Goal: Transaction & Acquisition: Purchase product/service

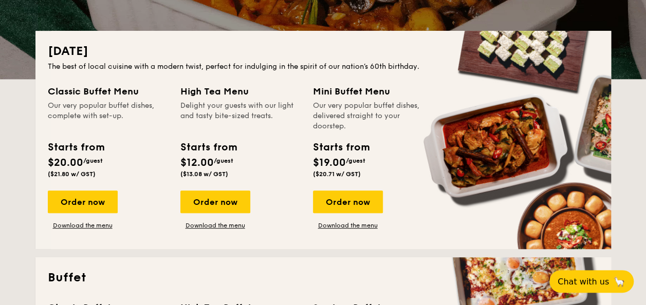
scroll to position [206, 0]
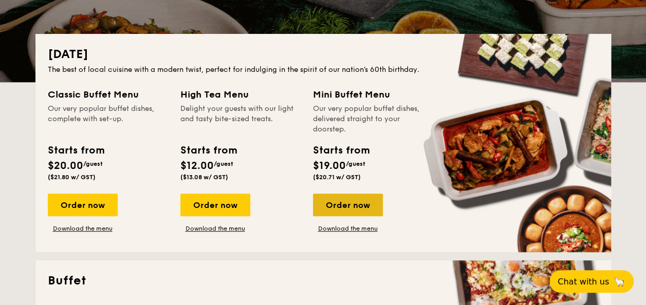
click at [342, 201] on div "Order now" at bounding box center [348, 205] width 70 height 23
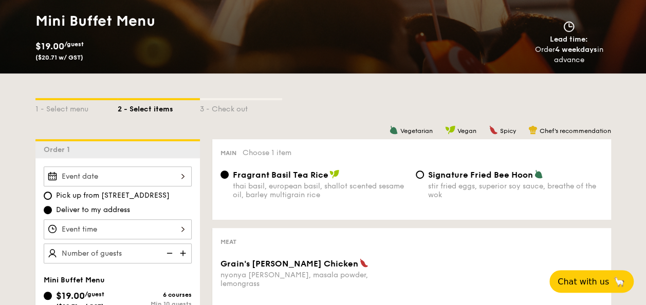
scroll to position [206, 0]
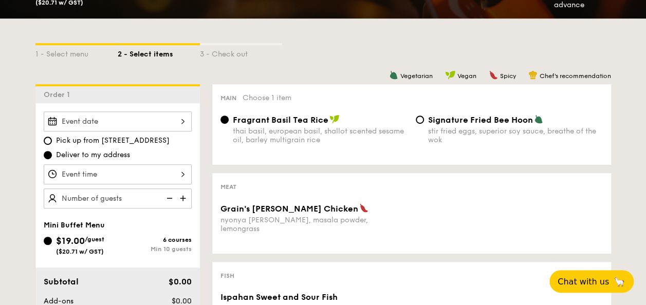
click at [155, 122] on div at bounding box center [118, 122] width 148 height 20
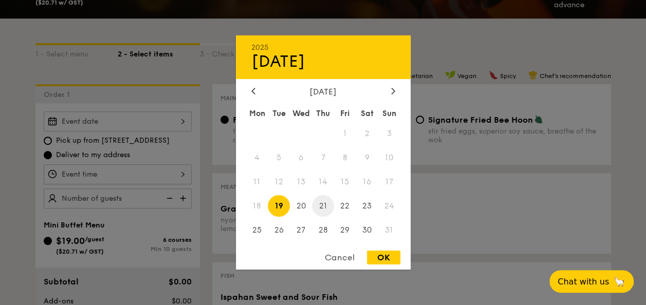
click at [328, 208] on span "21" at bounding box center [323, 206] width 22 height 22
click at [379, 253] on div "OK" at bounding box center [383, 258] width 33 height 14
type input "[DATE]"
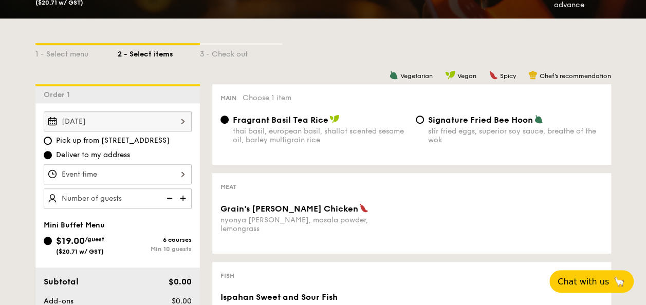
click at [100, 170] on div at bounding box center [118, 174] width 148 height 20
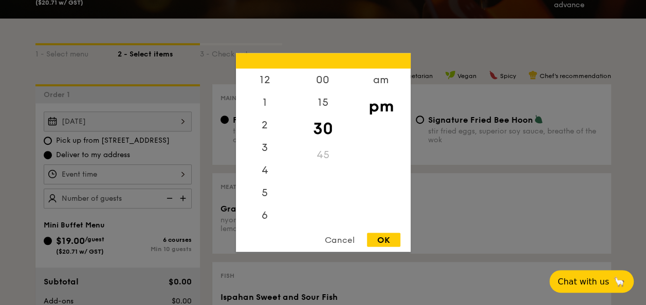
scroll to position [45, 0]
click at [272, 174] on div "6" at bounding box center [265, 174] width 58 height 30
click at [329, 129] on div "30" at bounding box center [323, 129] width 58 height 30
click at [380, 235] on div "OK" at bounding box center [383, 240] width 33 height 14
type input "6:30PM"
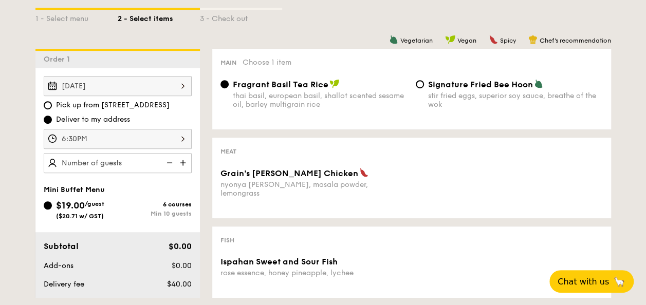
scroll to position [257, 0]
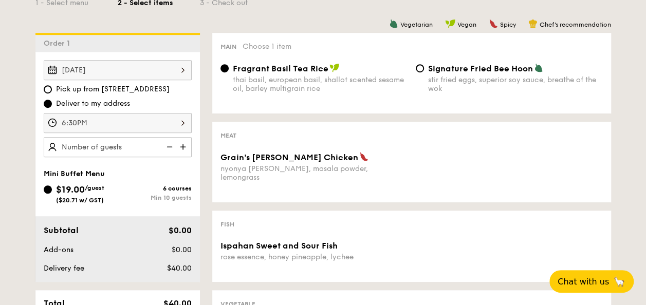
click at [187, 143] on img at bounding box center [183, 147] width 15 height 20
type input "10 guests"
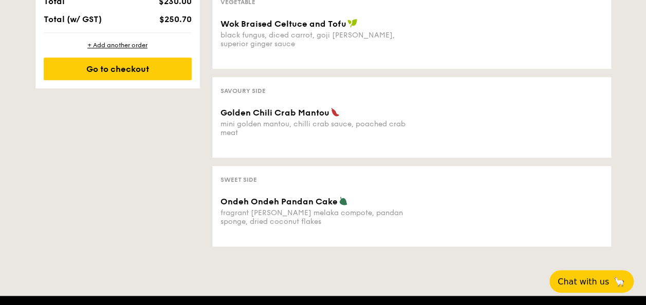
scroll to position [565, 0]
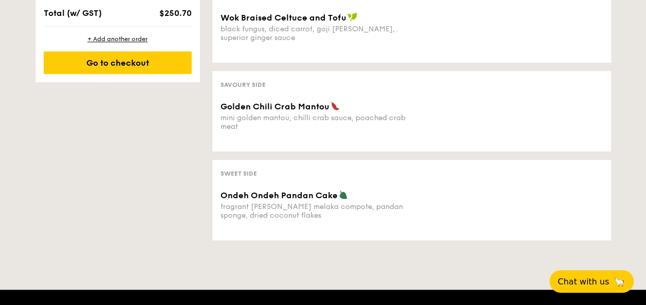
click at [297, 193] on span "Ondeh Ondeh Pandan Cake" at bounding box center [278, 196] width 117 height 10
click at [298, 191] on span "Ondeh Ondeh Pandan Cake" at bounding box center [278, 196] width 117 height 10
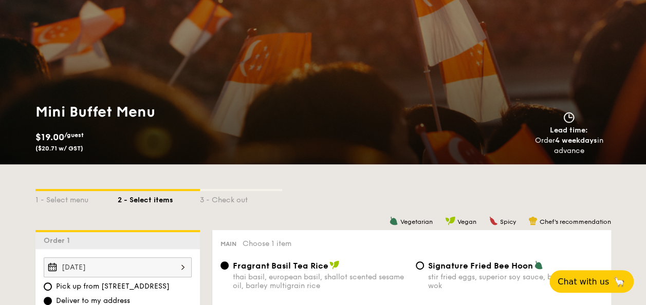
scroll to position [103, 0]
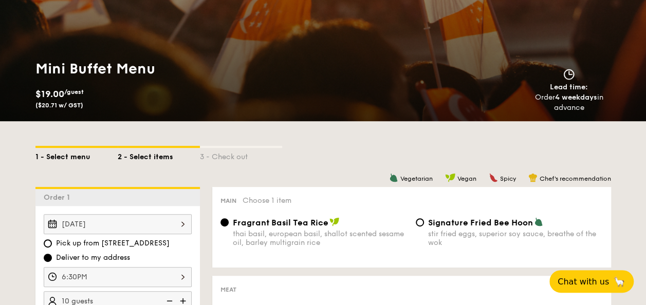
click at [63, 154] on div "1 - Select menu" at bounding box center [76, 155] width 82 height 14
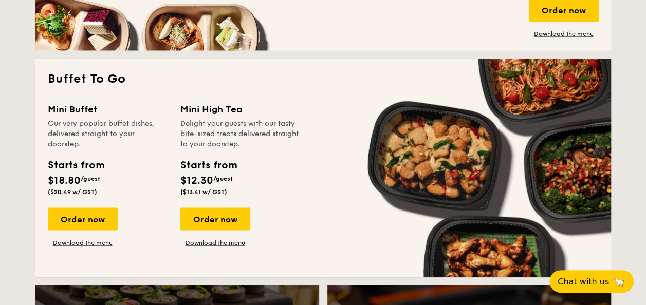
scroll to position [874, 0]
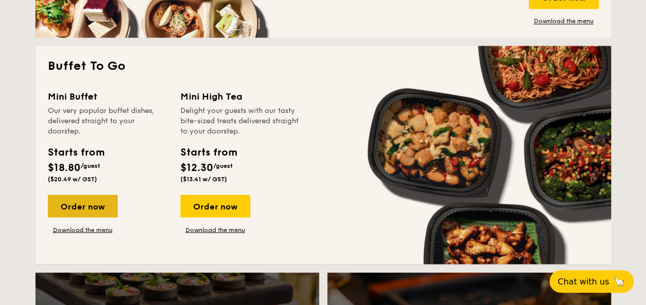
click at [93, 204] on div "Order now" at bounding box center [83, 206] width 70 height 23
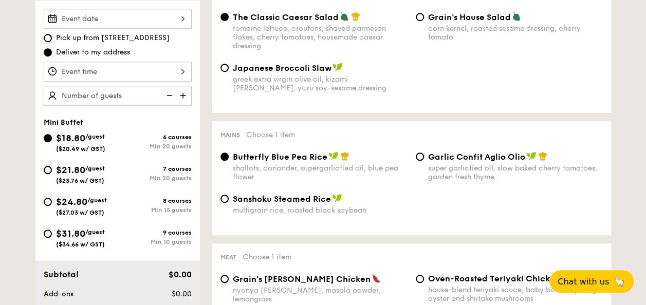
scroll to position [154, 0]
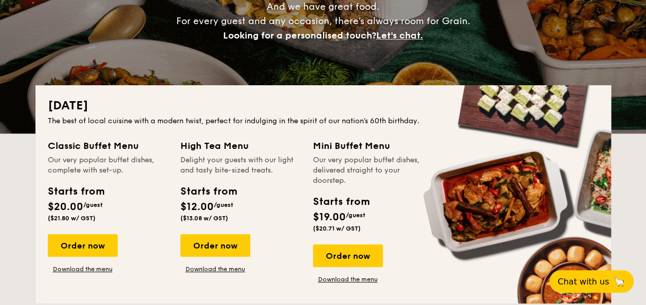
scroll to position [1997, 0]
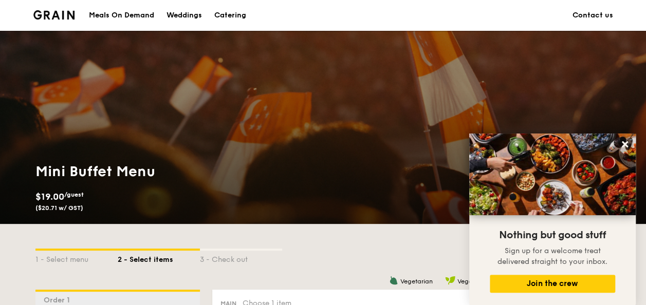
click at [40, 10] on img at bounding box center [54, 14] width 42 height 9
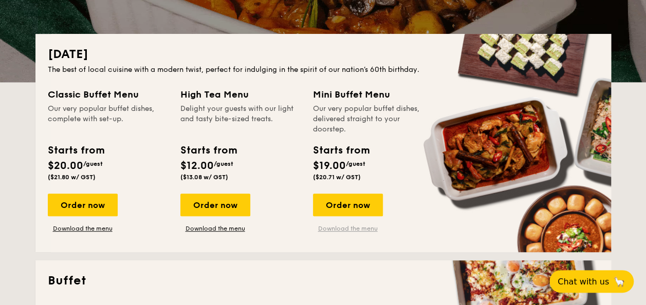
click at [347, 225] on link "Download the menu" at bounding box center [348, 229] width 70 height 8
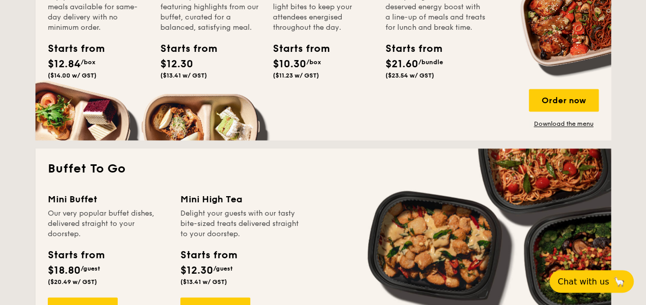
scroll to position [874, 0]
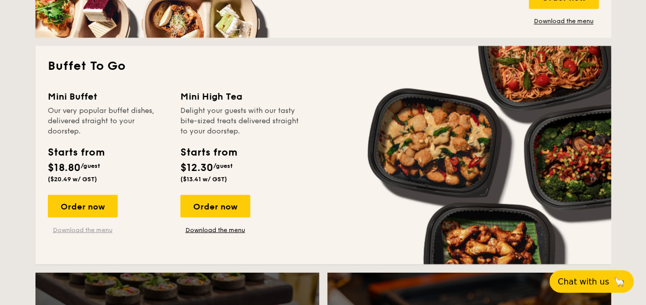
click at [103, 229] on link "Download the menu" at bounding box center [83, 230] width 70 height 8
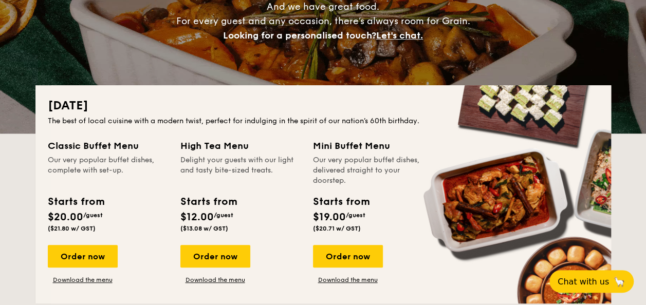
scroll to position [206, 0]
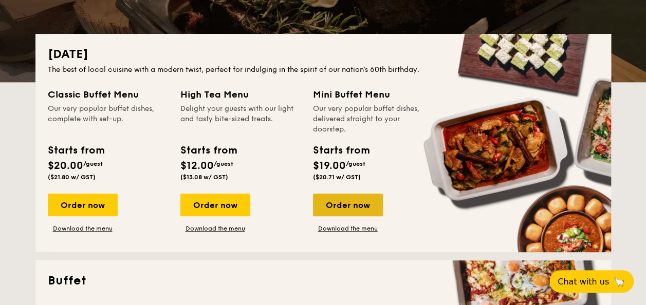
click at [356, 208] on div "Order now" at bounding box center [348, 205] width 70 height 23
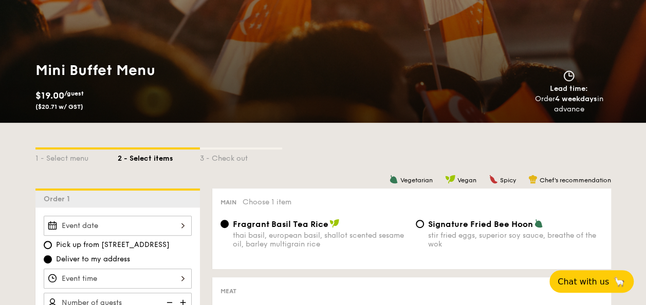
scroll to position [154, 0]
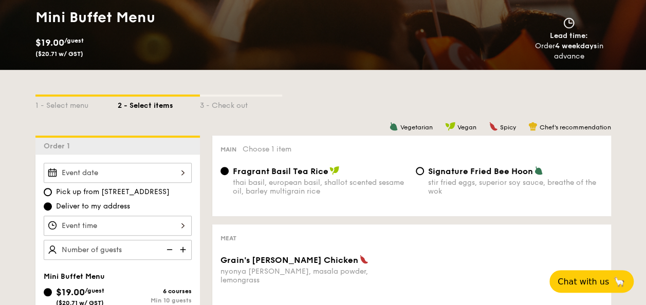
click at [168, 172] on div at bounding box center [118, 173] width 148 height 20
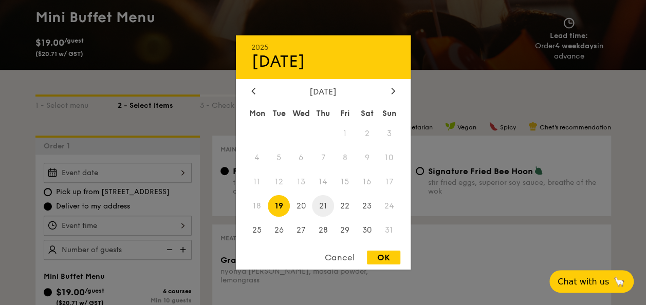
click at [324, 201] on span "21" at bounding box center [323, 206] width 22 height 22
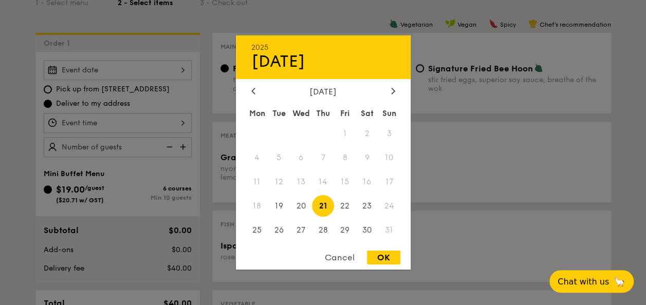
click at [385, 255] on div "OK" at bounding box center [383, 258] width 33 height 14
type input "Aug 21, 2025"
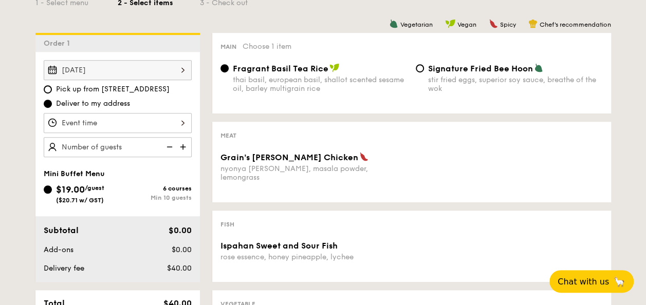
click at [171, 121] on div at bounding box center [118, 123] width 148 height 20
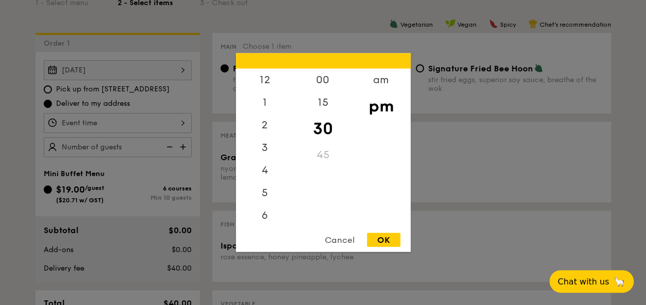
scroll to position [45, 0]
click at [266, 171] on div "6" at bounding box center [265, 174] width 58 height 30
click at [315, 126] on div "30" at bounding box center [323, 129] width 58 height 30
click at [386, 238] on div "OK" at bounding box center [383, 240] width 33 height 14
type input "6:30PM"
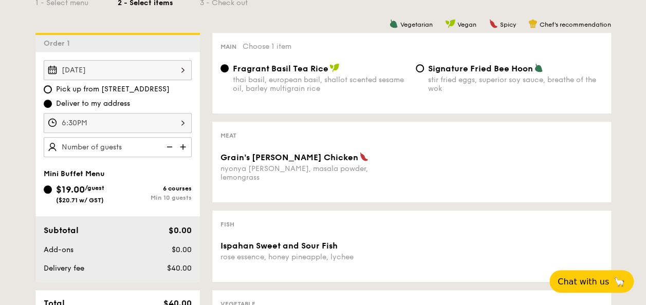
click at [185, 148] on img at bounding box center [183, 147] width 15 height 20
type input "10 guests"
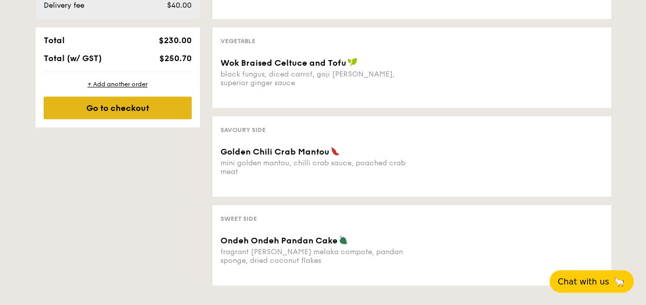
scroll to position [514, 0]
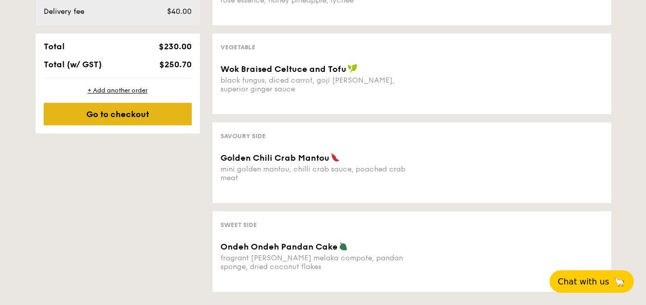
click at [148, 114] on div "Go to checkout" at bounding box center [118, 114] width 148 height 23
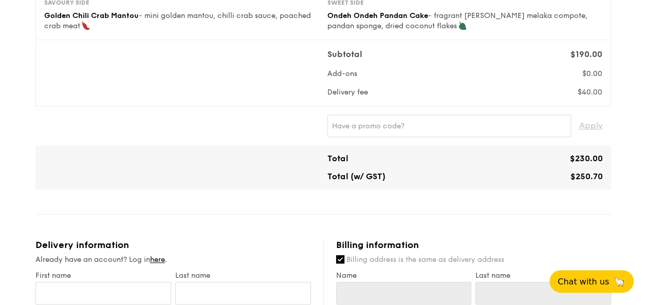
scroll to position [257, 0]
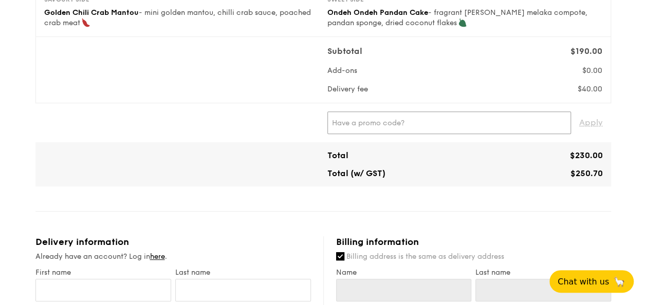
click at [439, 124] on input "text" at bounding box center [449, 123] width 244 height 23
type input "RF49570"
click at [587, 121] on span "Apply" at bounding box center [591, 123] width 24 height 23
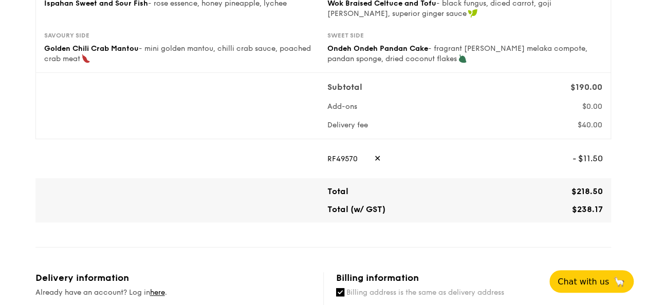
scroll to position [206, 0]
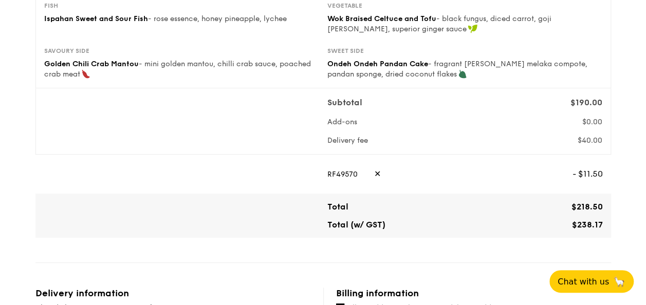
drag, startPoint x: 324, startPoint y: 172, endPoint x: 353, endPoint y: 175, distance: 29.0
click at [349, 175] on div "RF49570 ✕ - $11.50" at bounding box center [465, 174] width 284 height 23
click at [355, 173] on div "RF49570 ✕" at bounding box center [445, 174] width 237 height 23
click at [375, 172] on span "✕" at bounding box center [377, 174] width 7 height 23
click at [375, 172] on input "text" at bounding box center [449, 174] width 244 height 23
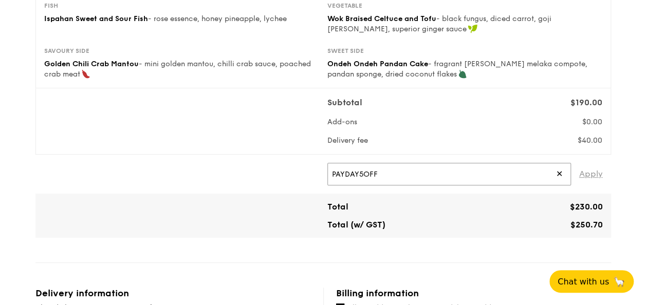
type input "PAYDAY5OFF"
click at [593, 175] on span "Apply" at bounding box center [591, 174] width 24 height 23
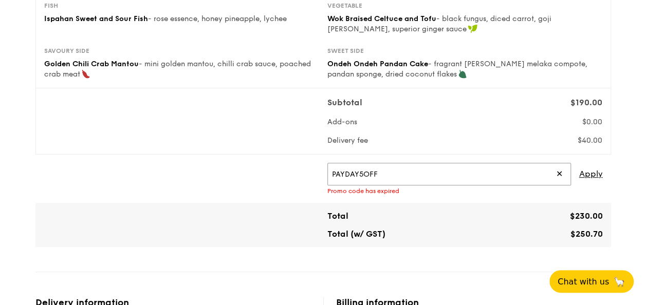
click at [563, 174] on input "PAYDAY5OFF" at bounding box center [449, 174] width 244 height 23
click at [553, 169] on input "PAYDAY5OFF" at bounding box center [449, 174] width 244 height 23
click at [560, 170] on span "✕" at bounding box center [559, 174] width 7 height 23
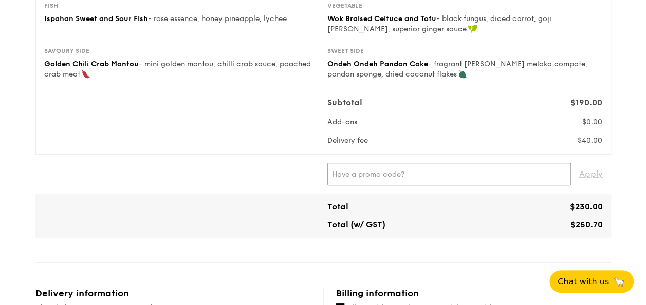
click at [416, 173] on input "text" at bounding box center [449, 174] width 244 height 23
type input "RF49570"
click at [588, 173] on span "Apply" at bounding box center [591, 174] width 24 height 23
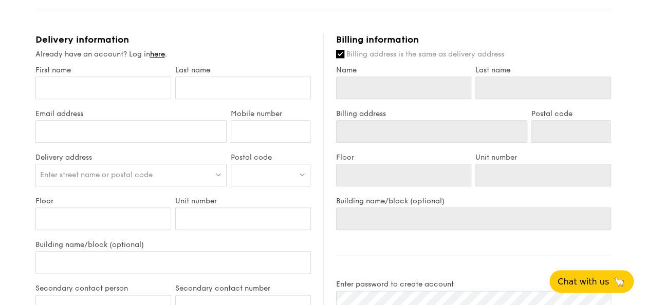
scroll to position [463, 0]
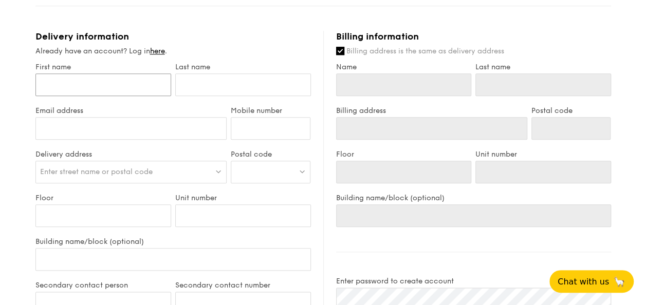
click at [149, 83] on input "First name" at bounding box center [103, 84] width 136 height 23
type input "J"
type input "Ju"
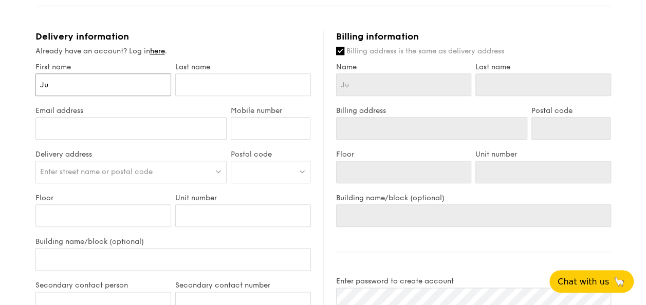
type input "Jud"
type input "Judi"
type input "Judis"
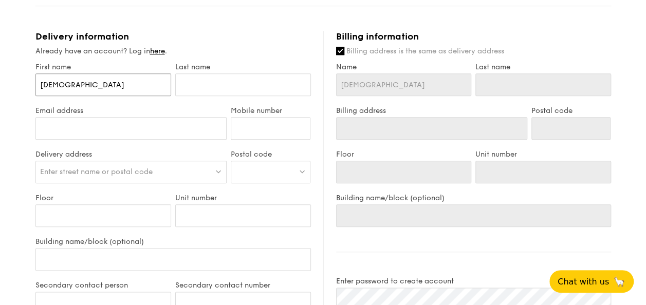
type input "Judis"
type input "Judish"
drag, startPoint x: 146, startPoint y: 85, endPoint x: 0, endPoint y: 74, distance: 146.9
click at [0, 74] on html "1 - Select menu 2 - Select items 3 - Check out Mini Buffet Menu $19 /guest ($20…" at bounding box center [323, 76] width 646 height 1079
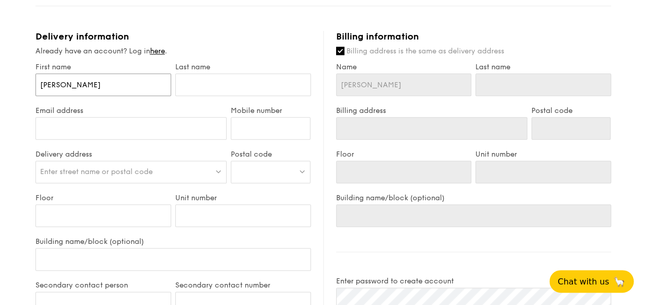
type input "J"
type input "Ju"
type input "Jud"
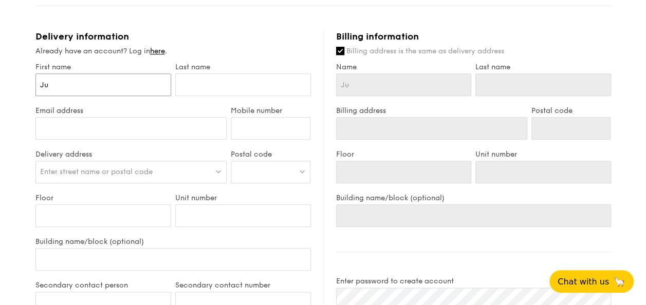
type input "Jud"
type input "Judi"
type input "Judit"
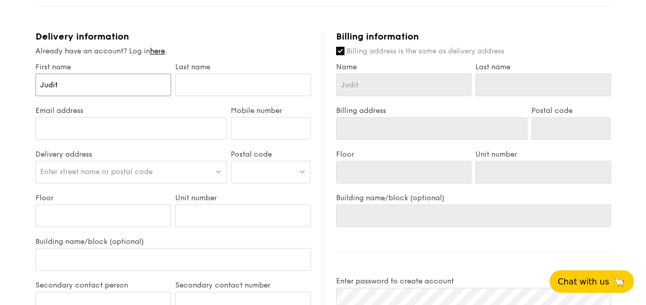
type input "[PERSON_NAME]"
click at [187, 87] on input "text" at bounding box center [243, 84] width 136 height 23
type input "L"
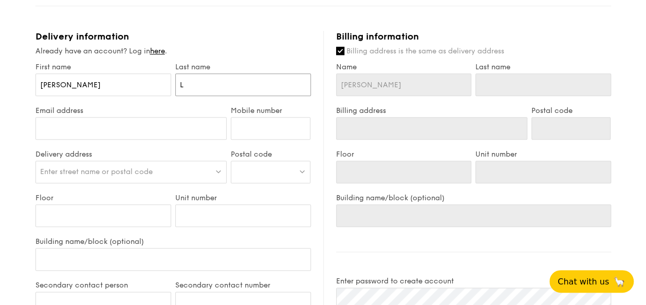
type input "L"
type input "[PERSON_NAME]"
click at [177, 129] on input "Email address" at bounding box center [131, 128] width 192 height 23
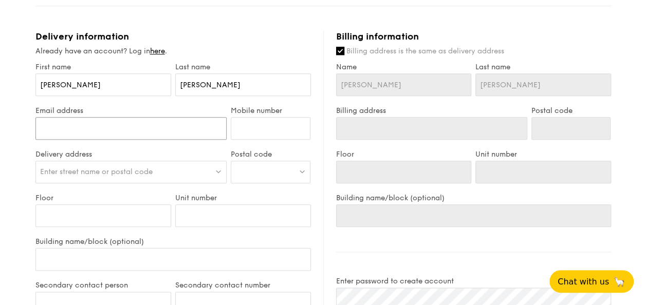
type input "[EMAIL_ADDRESS][DOMAIN_NAME]"
click at [236, 129] on input "Mobile number" at bounding box center [271, 128] width 80 height 23
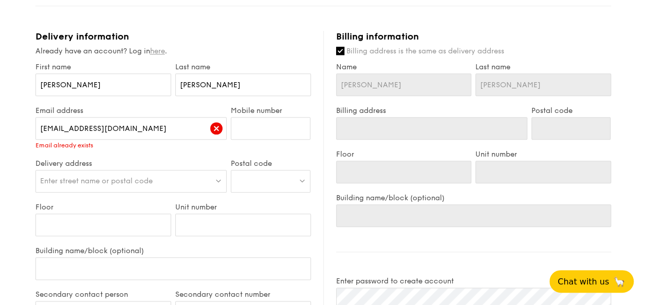
click at [157, 48] on link "here" at bounding box center [157, 51] width 15 height 9
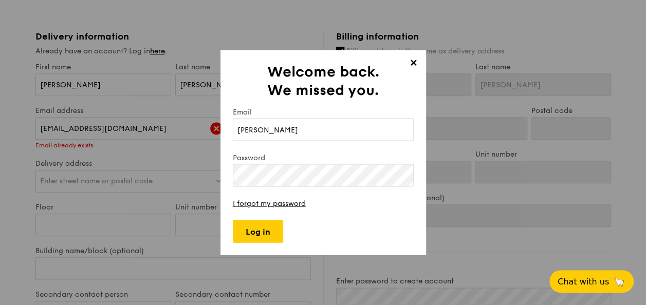
click at [370, 130] on input "melissa" at bounding box center [323, 130] width 181 height 23
click at [289, 132] on input "melissa" at bounding box center [323, 130] width 181 height 23
click at [293, 202] on link "I forgot my password" at bounding box center [269, 203] width 73 height 9
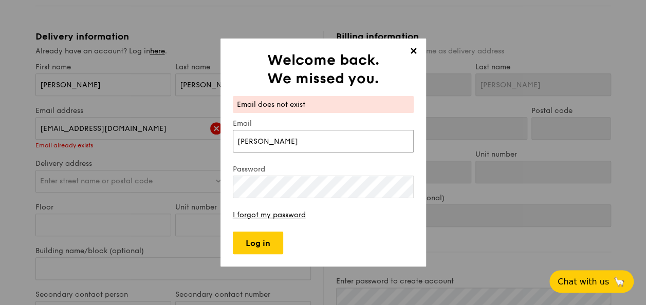
click at [312, 134] on input "melissa" at bounding box center [323, 141] width 181 height 23
click at [314, 146] on input "melissa" at bounding box center [323, 141] width 181 height 23
type input "[EMAIL_ADDRESS][DOMAIN_NAME]"
click at [96, 168] on div "✕ Welcome back. We missed you. Email does not exist Email melissafokjw@gmail.co…" at bounding box center [323, 152] width 646 height 305
click at [243, 239] on input "Log in" at bounding box center [258, 243] width 50 height 23
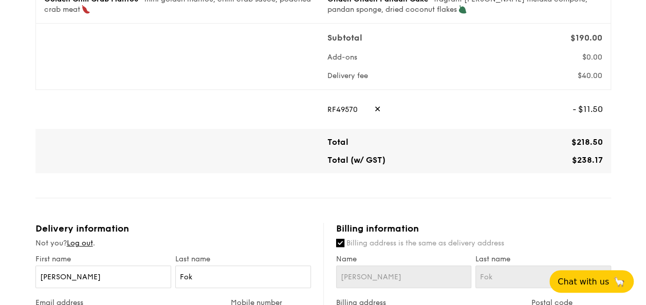
type input "2 Kingswear Avenue"
type input "557184"
type input "NA"
type input "2 Kingswear Avenue"
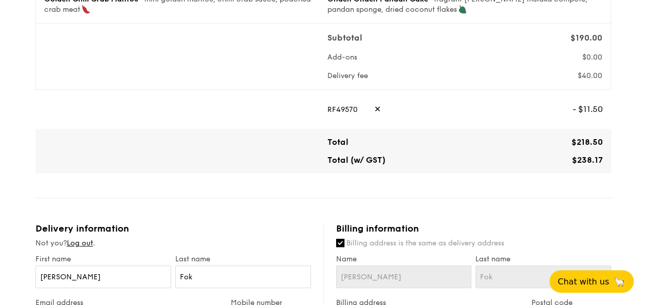
type input "557184"
type input "NA"
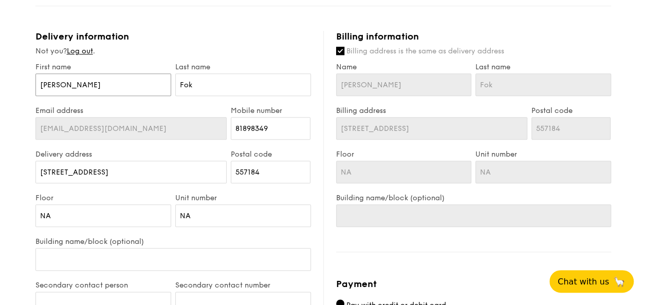
drag, startPoint x: 124, startPoint y: 75, endPoint x: -2, endPoint y: 27, distance: 135.3
click at [0, 27] on html "1 - Select menu 2 - Select items 3 - Check out Mini Buffet Menu $19 /guest ($20…" at bounding box center [323, 56] width 646 height 1038
type input "J"
type input "Ju"
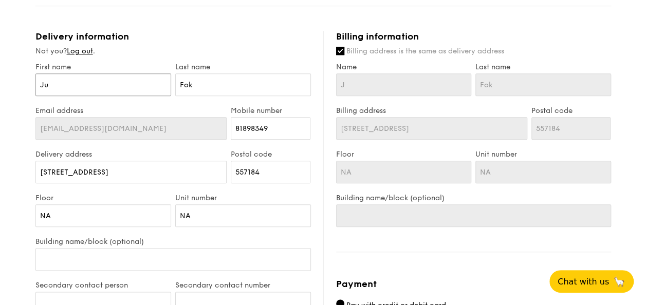
type input "Ju"
type input "Jud"
type input "[PERSON_NAME]"
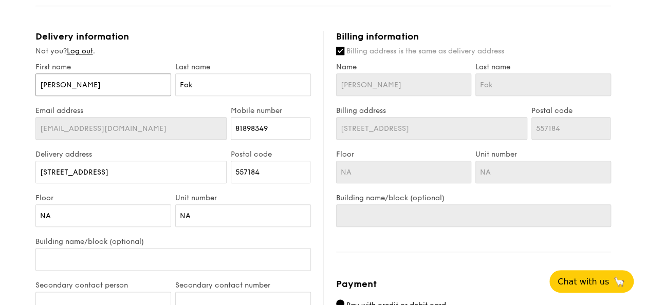
type input "[PERSON_NAME]"
drag, startPoint x: 220, startPoint y: 88, endPoint x: 185, endPoint y: 89, distance: 35.5
click at [173, 86] on div "Last name Fok" at bounding box center [243, 85] width 140 height 44
type input "L"
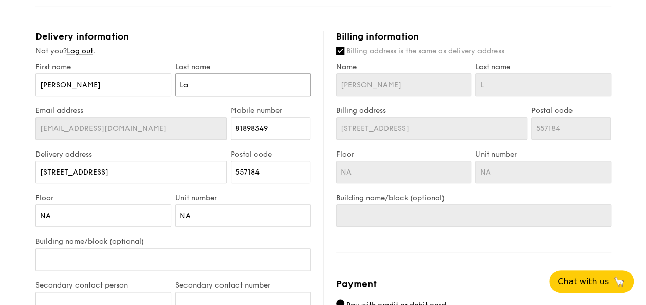
type input "[PERSON_NAME]"
click at [310, 48] on div "Not you? Log out ." at bounding box center [172, 51] width 275 height 10
click at [144, 119] on div "Email address melissafokjw@gmail.com Mobile number 81898349" at bounding box center [173, 128] width 280 height 44
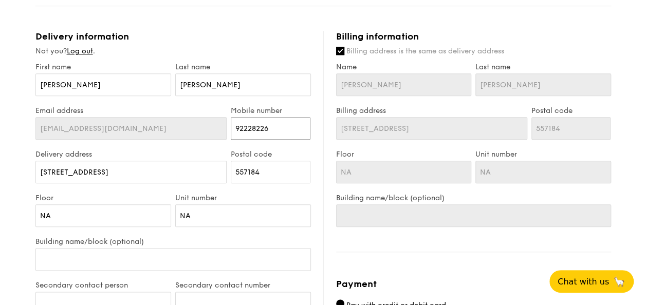
type input "92228226"
drag, startPoint x: 157, startPoint y: 168, endPoint x: -2, endPoint y: 146, distance: 160.8
click at [0, 146] on html "1 - Select menu 2 - Select items 3 - Check out Mini Buffet Menu $19 /guest ($20…" at bounding box center [323, 56] width 646 height 1038
type input "1"
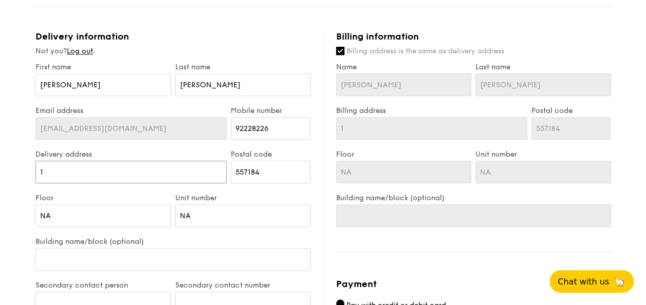
type input "10"
type input "10 M"
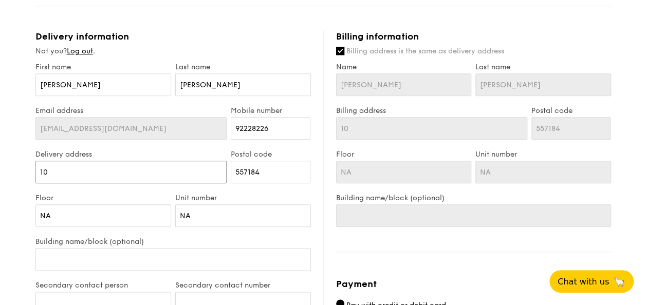
type input "10 M"
type input "10 Me"
type input "10 Mey"
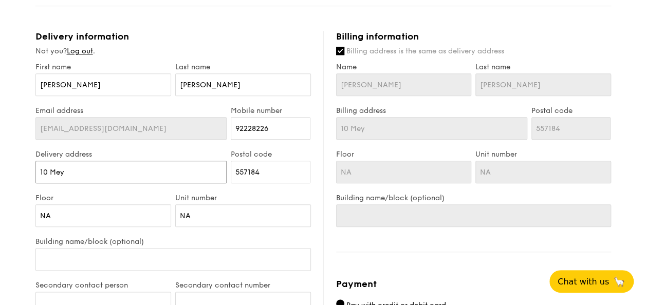
type input "10 Meya"
type input "10 Meyap"
type input "10 Meyappa"
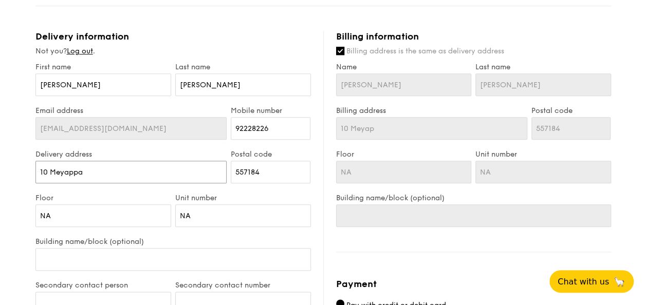
type input "10 Meyappa"
type input "10 Meyappa C"
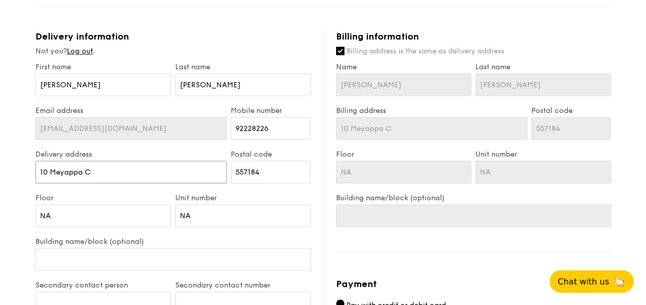
type input "10 Meyappa Ch"
type input "10 Meyappa Che"
type input "10 Meyappa [PERSON_NAME]"
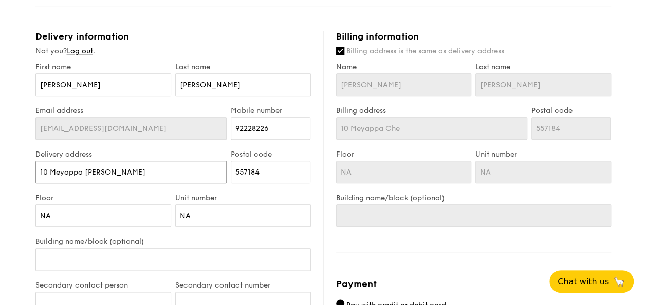
type input "10 Meyappa [PERSON_NAME]"
type input "10 Meyappa Chetti"
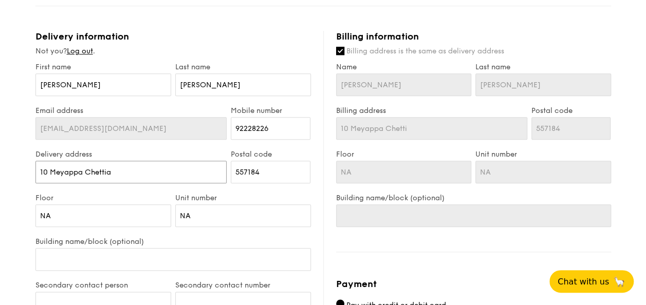
type input "10 Meyappa Chettiar"
type input "10 Meyappa Chettiar o"
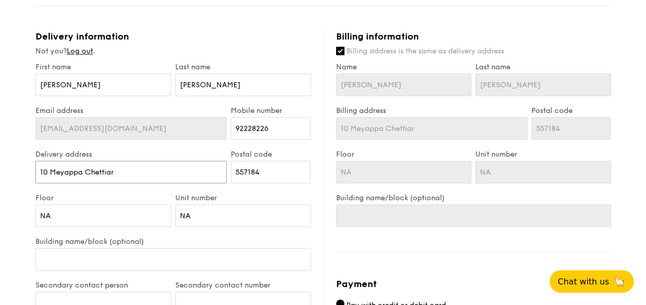
type input "10 Meyappa Chettiar o"
type input "10 Meyappa Chettiar"
type input "10 Meyappa Chettiar R"
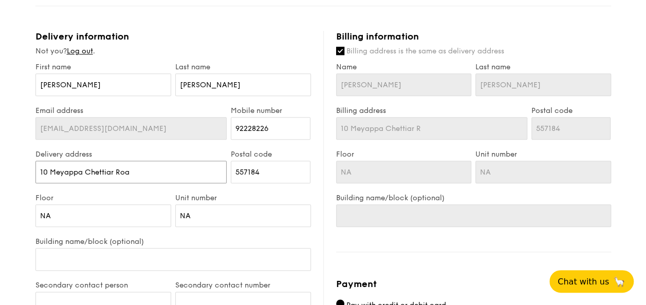
type input "[STREET_ADDRESS]"
click at [264, 171] on input "557184" at bounding box center [271, 172] width 80 height 23
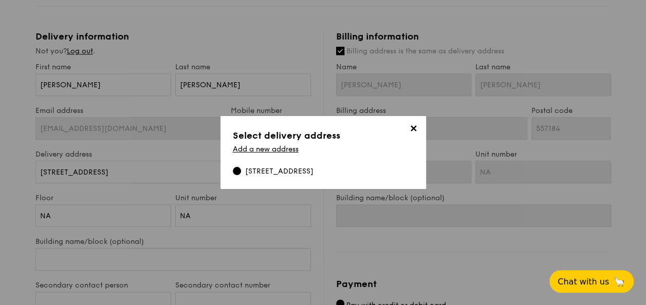
click at [264, 171] on div "2 Kingswear Avenue, #NA-NA, 557184" at bounding box center [279, 172] width 68 height 10
click at [241, 171] on input "2 Kingswear Avenue, #NA-NA, 557184" at bounding box center [237, 171] width 8 height 8
type input "2 Kingswear Avenue"
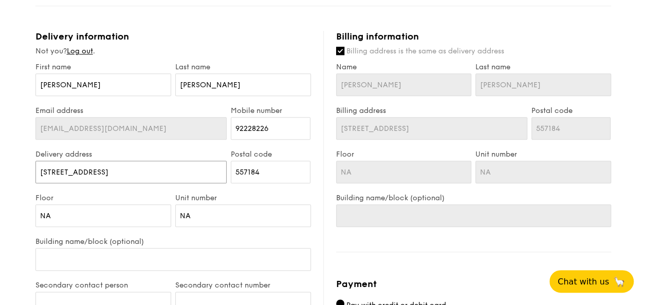
drag, startPoint x: 264, startPoint y: 171, endPoint x: 152, endPoint y: 169, distance: 112.0
click at [152, 169] on input "2 Kingswear Avenue" at bounding box center [131, 172] width 192 height 23
drag, startPoint x: 136, startPoint y: 171, endPoint x: -2, endPoint y: 149, distance: 139.9
click at [0, 149] on html "1 - Select menu 2 - Select items 3 - Check out Mini Buffet Menu $19 /guest ($20…" at bounding box center [323, 56] width 646 height 1038
drag, startPoint x: 262, startPoint y: 168, endPoint x: 188, endPoint y: 152, distance: 75.6
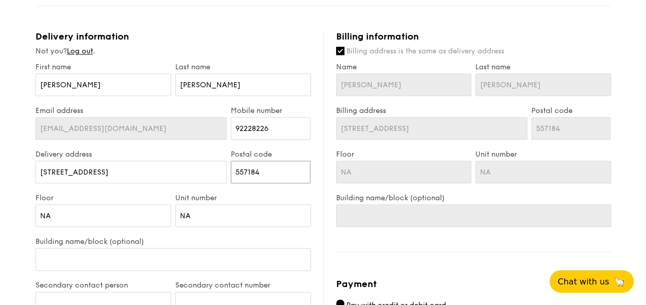
click at [188, 152] on div "Delivery address 2 Kingswear Avenue Postal code 557184" at bounding box center [173, 172] width 280 height 44
type input "3"
type input "35"
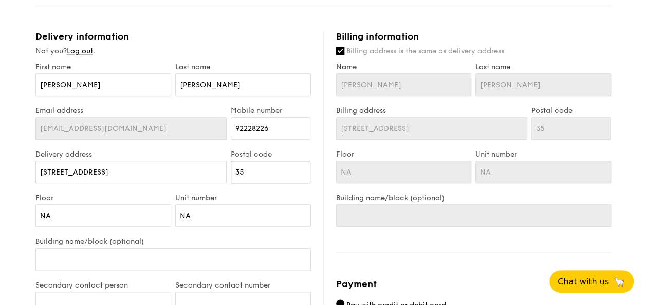
type input "358"
type input "3584"
type input "35847"
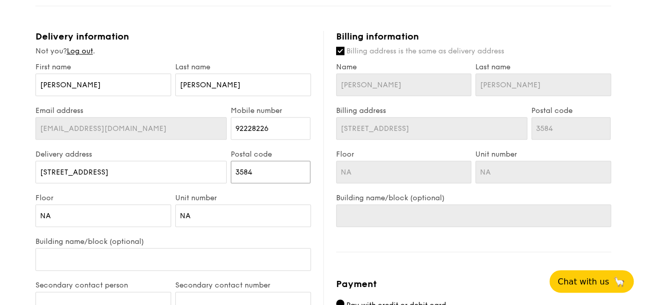
type input "35847"
type input "358473"
click at [152, 167] on input "2 Kingswear Avenue" at bounding box center [131, 172] width 192 height 23
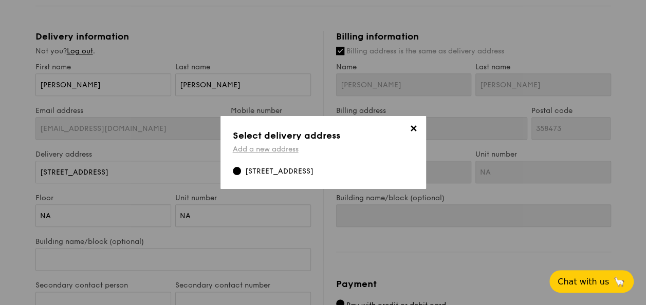
click at [275, 148] on link "Add a new address" at bounding box center [266, 149] width 66 height 9
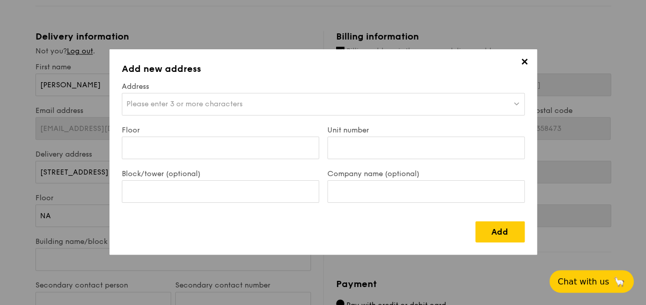
click at [248, 99] on div "Please enter 3 or more characters" at bounding box center [323, 104] width 403 height 23
click at [230, 204] on div "Block/tower (optional)" at bounding box center [221, 192] width 206 height 44
click at [281, 102] on div "Please enter 3 or more characters" at bounding box center [323, 104] width 403 height 23
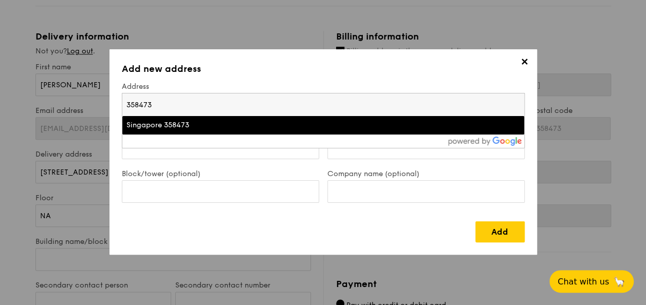
type input "358473"
click at [263, 122] on div "Singapore 358473" at bounding box center [274, 125] width 296 height 10
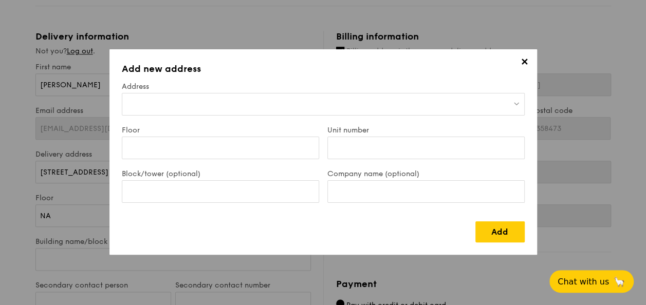
click at [260, 102] on div at bounding box center [323, 104] width 403 height 23
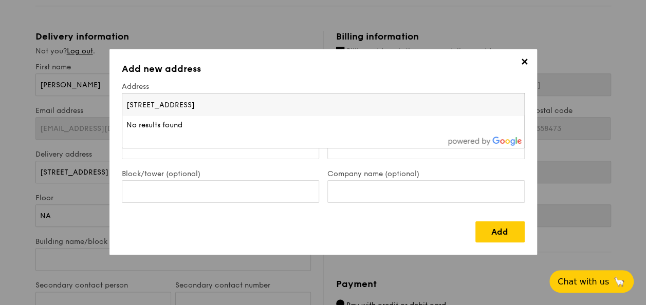
type input "[STREET_ADDRESS]"
click at [305, 84] on label "Address" at bounding box center [323, 86] width 403 height 9
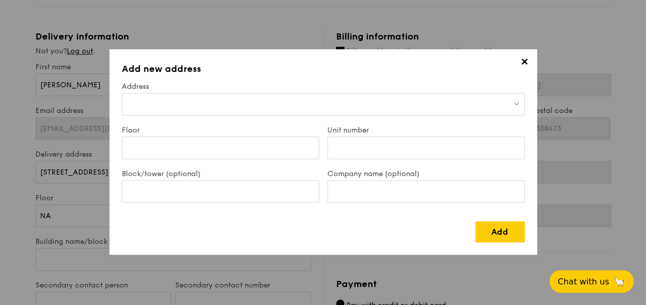
click at [279, 108] on div at bounding box center [323, 104] width 403 height 23
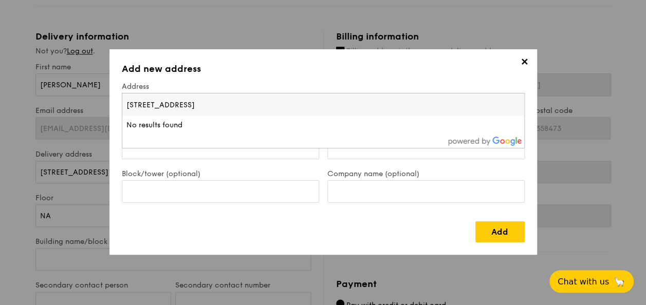
drag, startPoint x: 279, startPoint y: 108, endPoint x: 61, endPoint y: 93, distance: 218.9
click at [61, 93] on div "✕ Add new address Address 10 Meyappa Chettiar Road No results found Floor Unit …" at bounding box center [323, 152] width 646 height 305
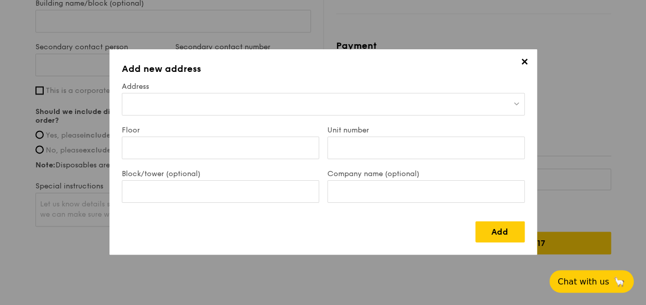
scroll to position [729, 0]
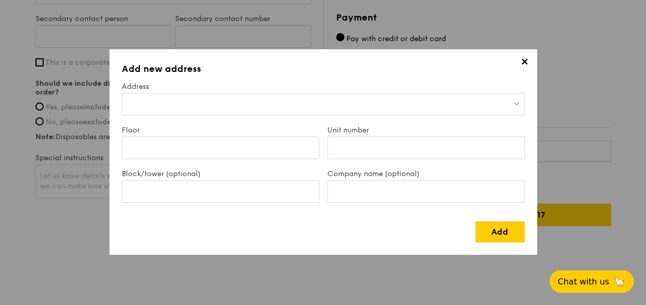
click at [181, 111] on div at bounding box center [323, 104] width 403 height 23
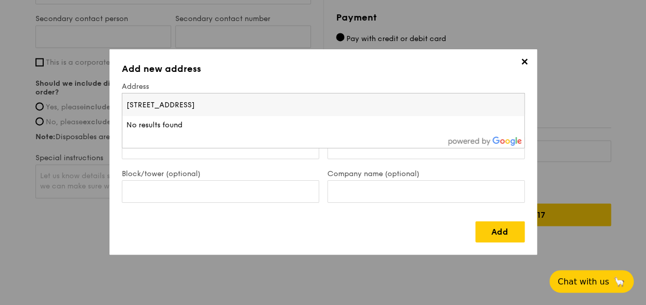
drag, startPoint x: 239, startPoint y: 104, endPoint x: 150, endPoint y: 102, distance: 88.9
click at [152, 102] on input "[STREET_ADDRESS]" at bounding box center [323, 105] width 402 height 23
type input "1"
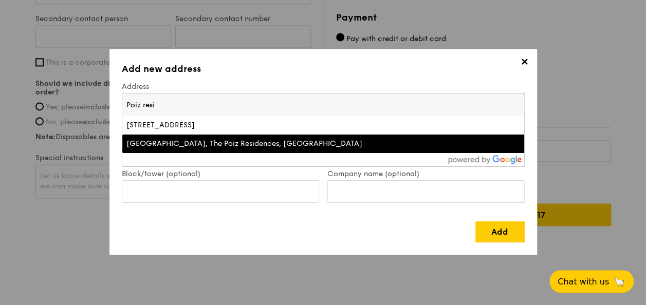
type input "Poiz resi"
click at [225, 140] on div "[GEOGRAPHIC_DATA], The Poiz Residences, [GEOGRAPHIC_DATA]" at bounding box center [274, 144] width 296 height 10
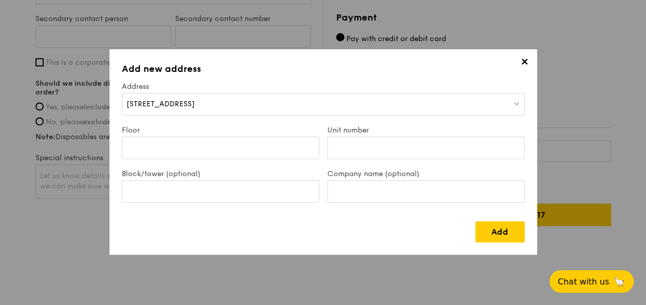
click at [127, 100] on span "[STREET_ADDRESS]" at bounding box center [160, 104] width 68 height 9
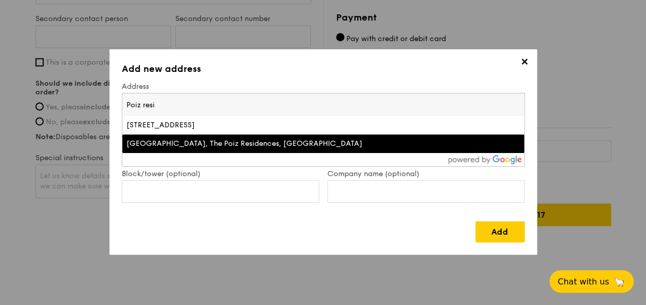
scroll to position [730, 0]
click at [162, 141] on div "[GEOGRAPHIC_DATA], The Poiz Residences, [GEOGRAPHIC_DATA]" at bounding box center [274, 144] width 296 height 10
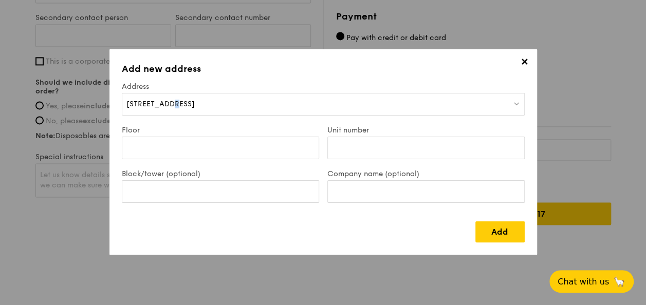
click at [136, 106] on span "[STREET_ADDRESS]" at bounding box center [160, 104] width 68 height 9
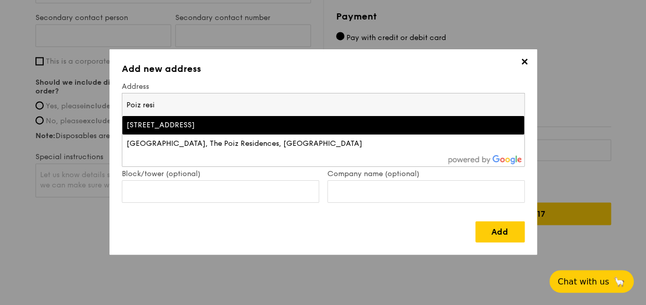
click at [526, 63] on span "✕" at bounding box center [525, 64] width 14 height 14
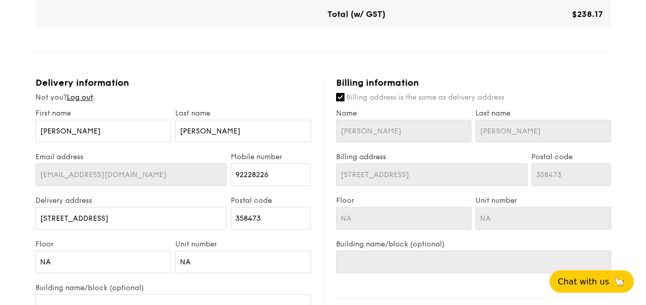
scroll to position [473, 0]
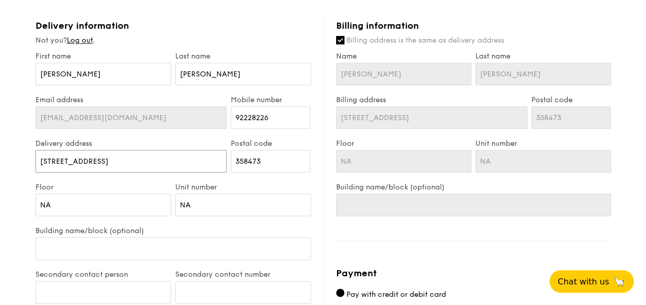
drag, startPoint x: 121, startPoint y: 156, endPoint x: 0, endPoint y: 137, distance: 122.3
click at [0, 137] on html "1 - Select menu 2 - Select items 3 - Check out Mini Buffet Menu $19 /guest ($20…" at bounding box center [323, 46] width 646 height 1038
type input "1"
type input "10"
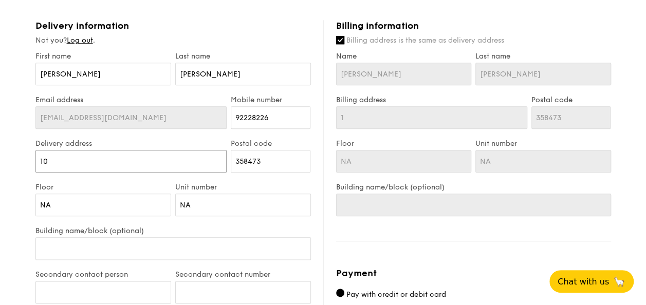
type input "10"
type input "10 M"
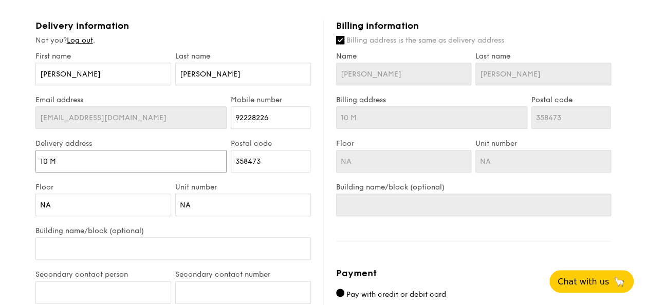
type input "10 Me"
type input "10 Mey"
type input "10 Meya"
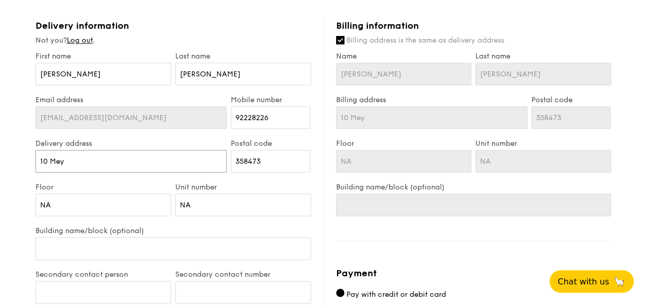
type input "10 Meya"
type input "10 Meyap"
type input "10 Meyapp"
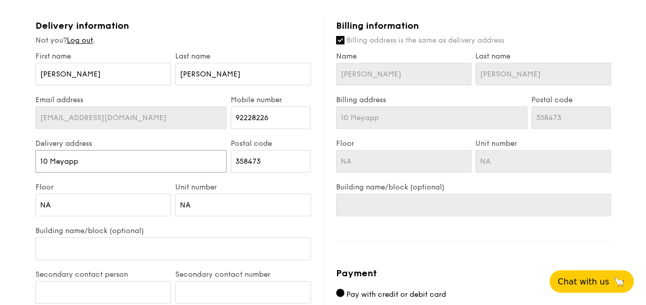
type input "10 Meyappa"
type input "10 Meyappa C"
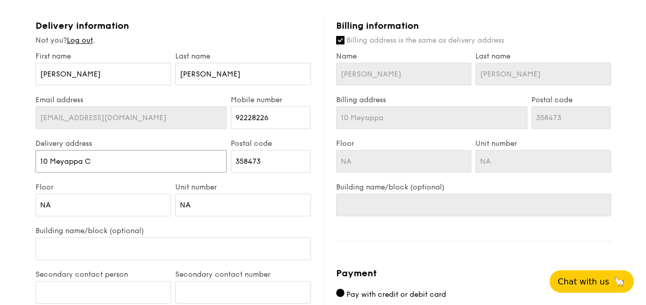
type input "10 Meyappa C"
type input "10 Meyappa Ch"
type input "10 Meyappa Che"
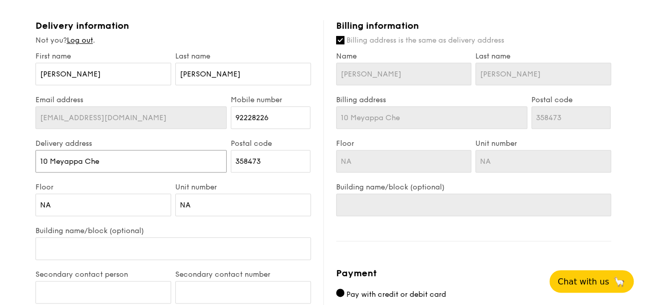
type input "10 Meyappa [PERSON_NAME]"
type input "10 Meyappa Chetti"
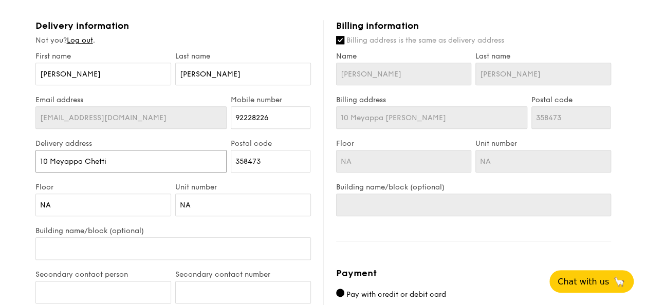
type input "10 Meyappa Chetti"
type input "10 Meyappa Chettiar"
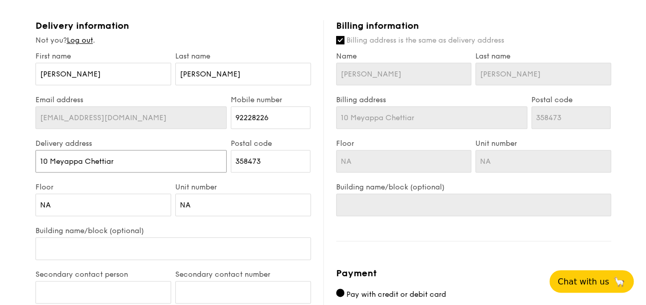
type input "10 Meyappa Chettiar R"
type input "10 Meyappa Chettiar Ro"
type input "[STREET_ADDRESS]"
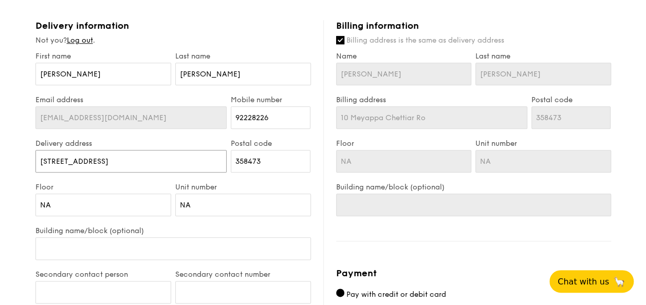
type input "[STREET_ADDRESS]"
drag, startPoint x: 264, startPoint y: 161, endPoint x: 231, endPoint y: 155, distance: 33.5
click at [231, 155] on input "358473" at bounding box center [271, 161] width 80 height 23
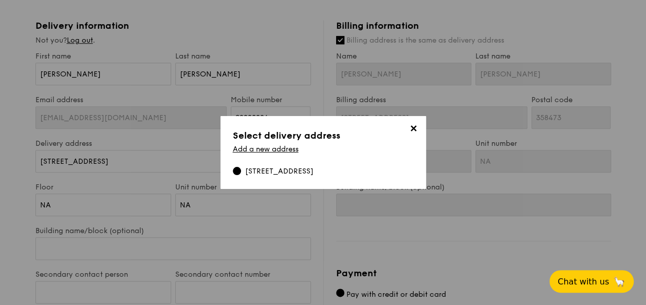
click at [413, 131] on span "✕" at bounding box center [414, 130] width 14 height 14
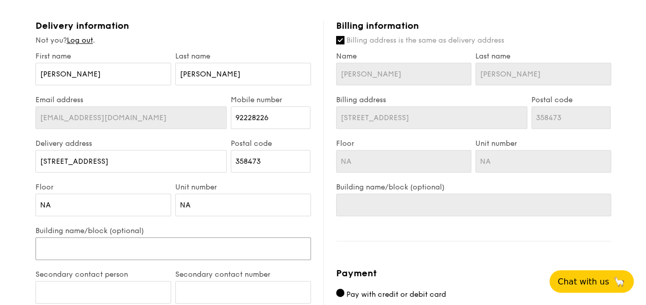
click at [85, 237] on input "Building name/block (optional)" at bounding box center [172, 248] width 275 height 23
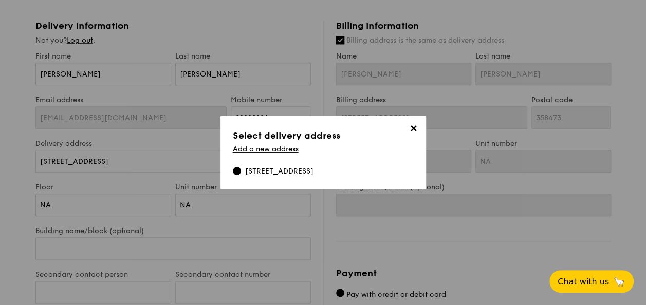
click at [418, 134] on span "✕" at bounding box center [414, 130] width 14 height 14
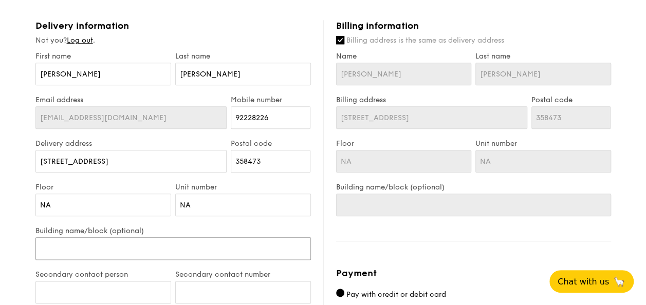
click at [193, 249] on input "Building name/block (optional)" at bounding box center [172, 248] width 275 height 23
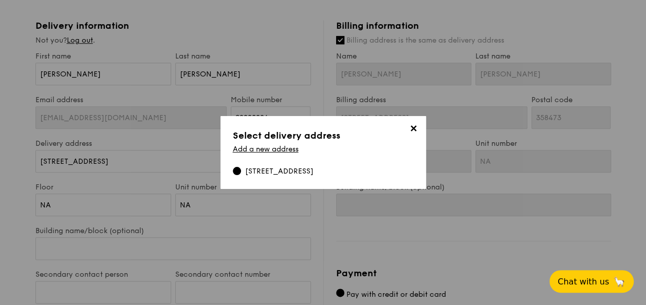
click at [418, 128] on span "✕" at bounding box center [414, 130] width 14 height 14
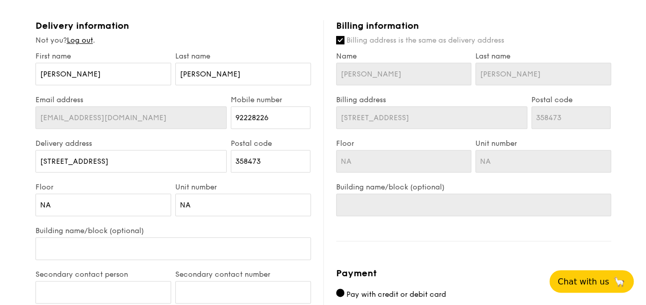
scroll to position [525, 0]
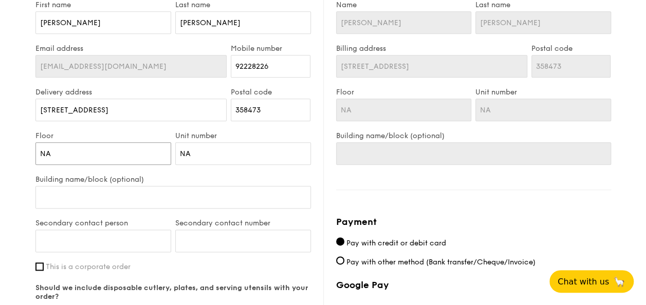
drag, startPoint x: 70, startPoint y: 154, endPoint x: -2, endPoint y: 152, distance: 72.5
type input "F"
type input "Func"
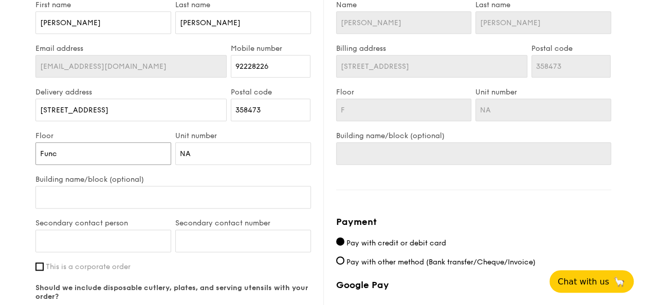
type input "Func"
type input "Function"
type input "Function r"
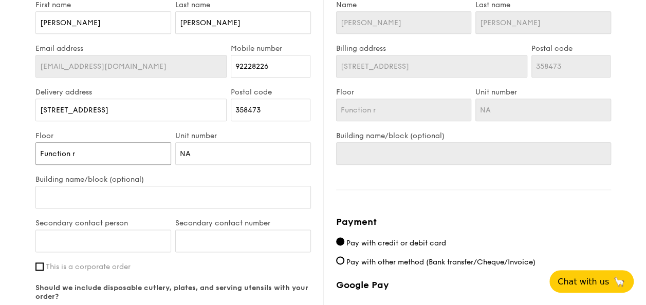
type input "Function ro"
type input "Function room"
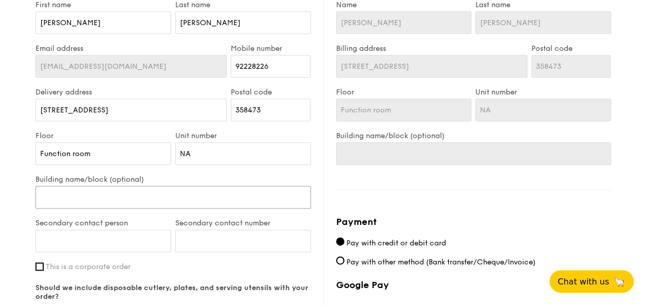
click at [148, 188] on input "Building name/block (optional)" at bounding box center [172, 197] width 275 height 23
click at [137, 197] on input "Building name/block (optional)" at bounding box center [172, 197] width 275 height 23
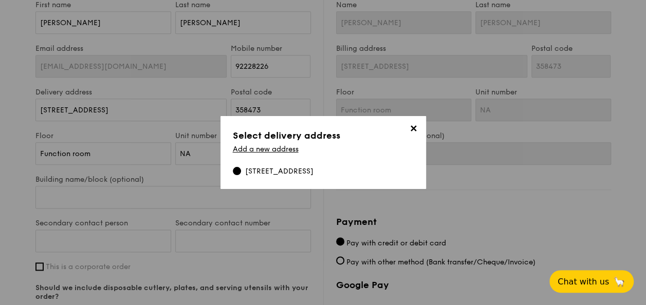
click at [416, 130] on span "✕" at bounding box center [414, 130] width 14 height 14
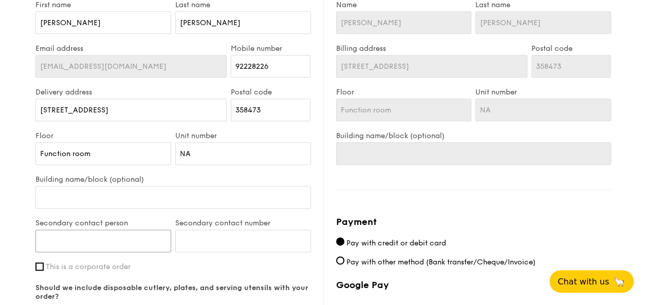
click at [139, 232] on input "Secondary contact person" at bounding box center [103, 241] width 136 height 23
type input "[PERSON_NAME]"
click at [185, 243] on input "Secondary contact number" at bounding box center [243, 241] width 136 height 23
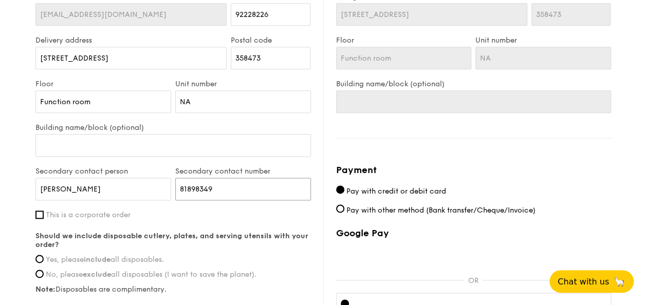
scroll to position [628, 0]
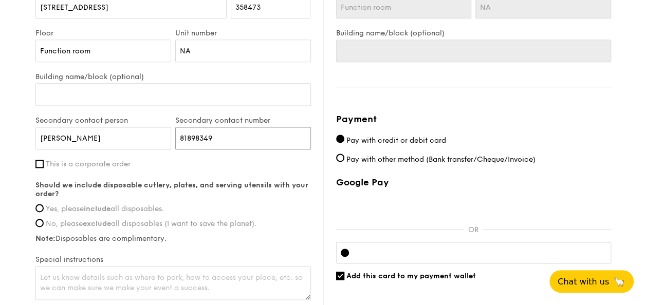
type input "81898349"
click at [146, 205] on span "Yes, please include all disposables." at bounding box center [105, 209] width 118 height 9
click at [44, 204] on input "Yes, please include all disposables." at bounding box center [39, 208] width 8 height 8
radio input "true"
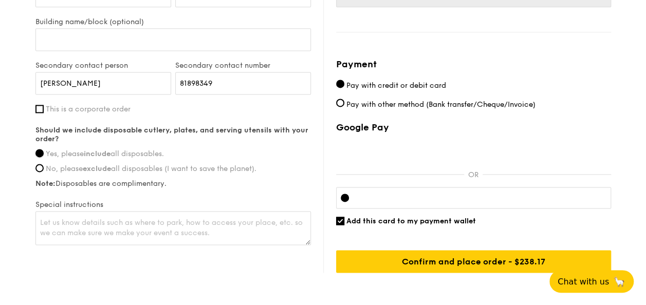
scroll to position [730, 0]
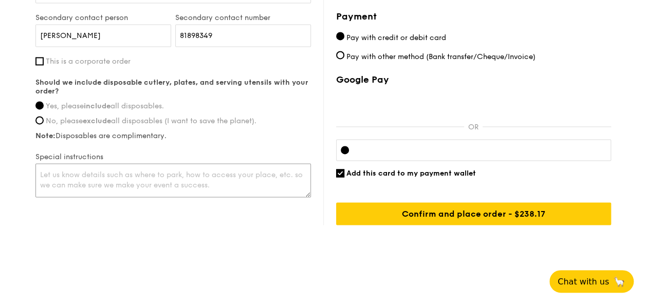
click at [188, 177] on textarea at bounding box center [172, 180] width 275 height 34
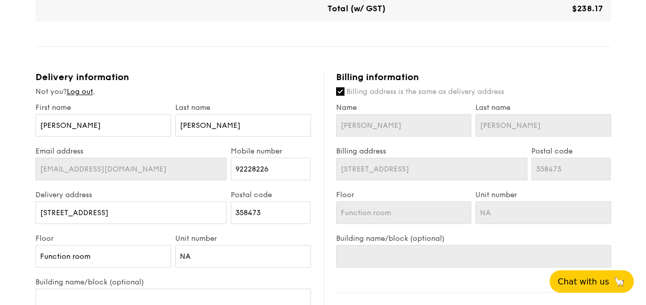
scroll to position [165, 0]
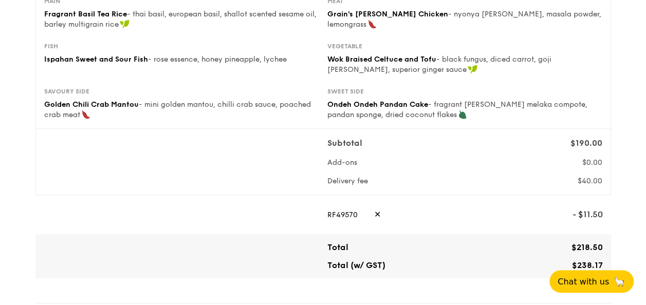
type textarea "Deliver to function room."
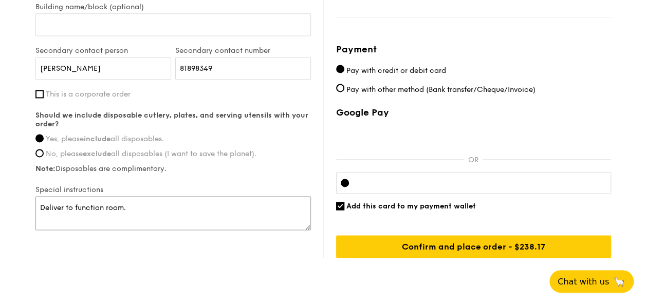
scroll to position [720, 0]
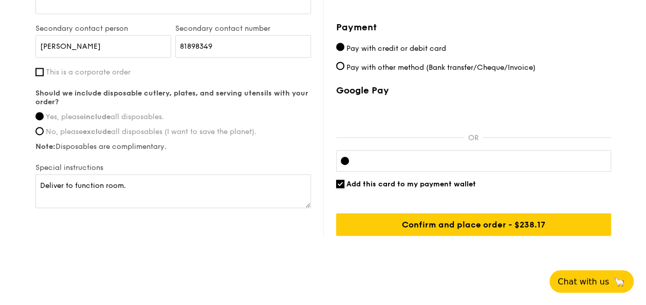
click at [371, 181] on span "Add this card to my payment wallet" at bounding box center [411, 184] width 130 height 9
click at [344, 181] on input "Add this card to my payment wallet" at bounding box center [340, 184] width 8 height 8
checkbox input "false"
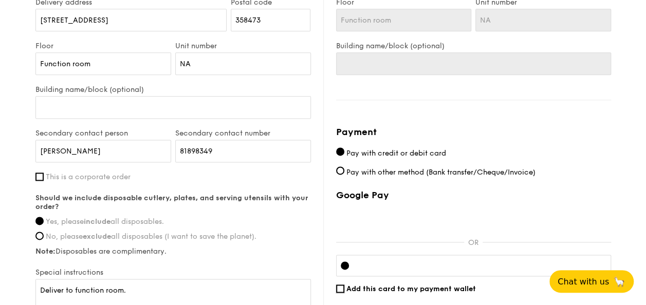
scroll to position [730, 0]
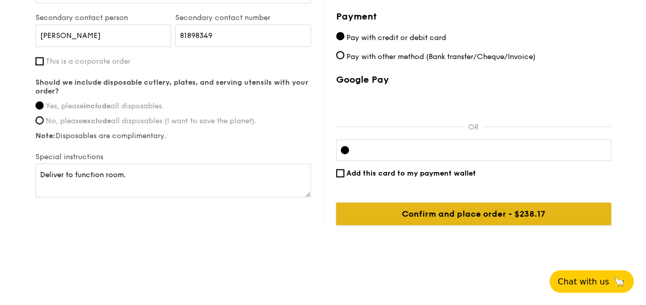
click at [378, 207] on input "Confirm and place order - $238.17" at bounding box center [473, 213] width 275 height 23
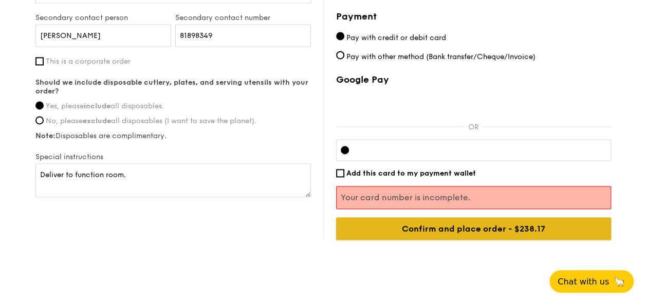
click at [499, 228] on input "Confirm and place order - $238.17" at bounding box center [473, 228] width 275 height 23
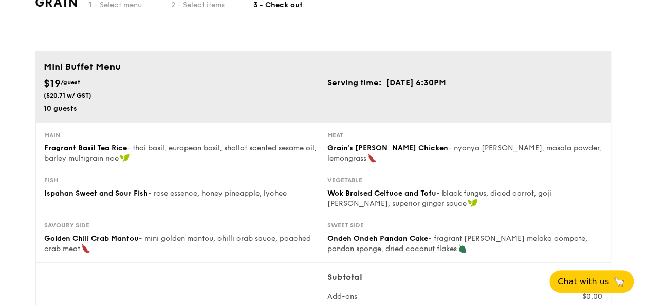
scroll to position [51, 0]
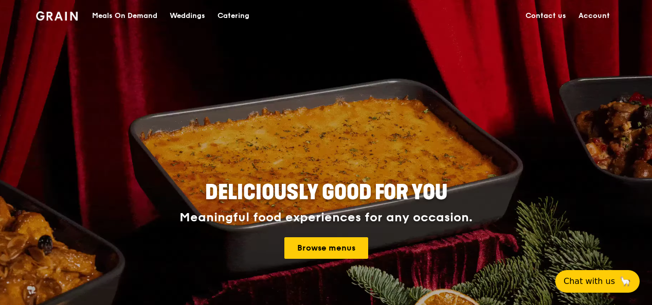
click at [598, 15] on link "Account" at bounding box center [594, 16] width 44 height 31
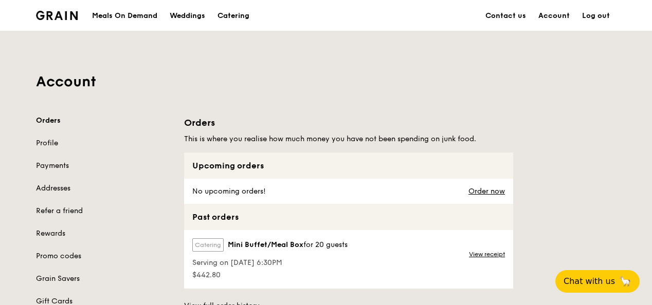
click at [594, 17] on link "Log out" at bounding box center [596, 16] width 40 height 31
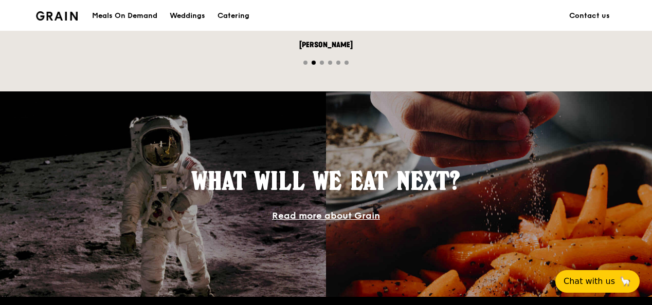
scroll to position [565, 0]
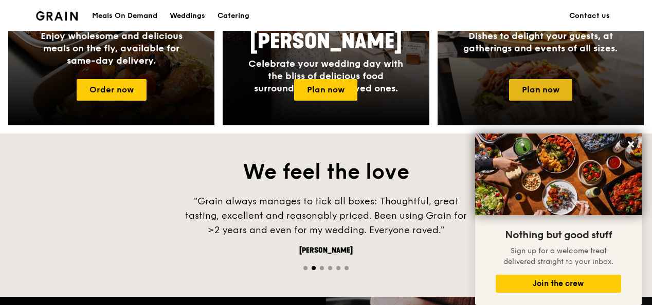
click at [537, 79] on link "Plan now" at bounding box center [540, 90] width 63 height 22
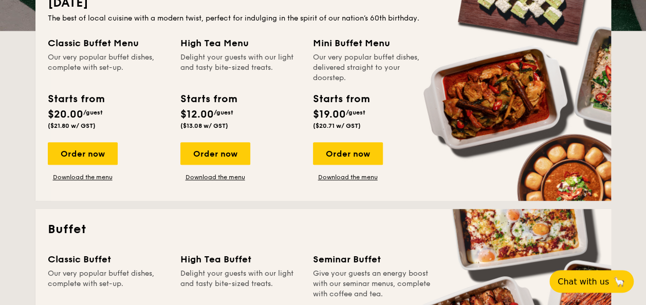
scroll to position [257, 0]
click at [356, 147] on div "Order now" at bounding box center [348, 153] width 70 height 23
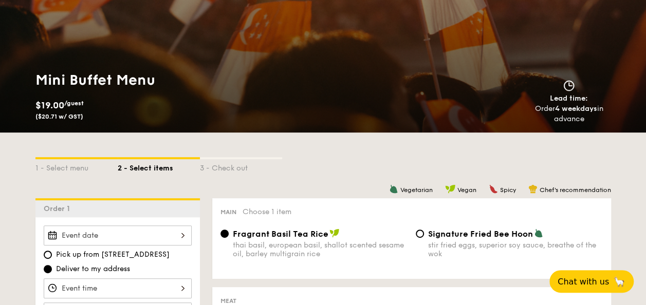
scroll to position [206, 0]
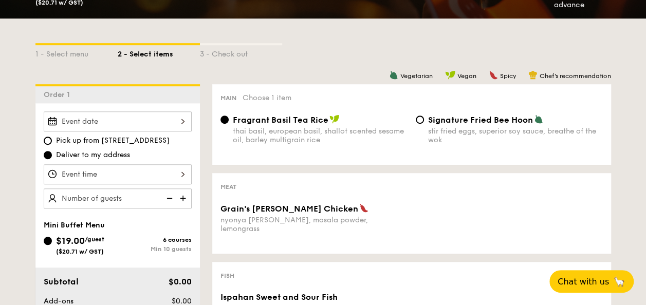
click at [155, 118] on div at bounding box center [118, 122] width 148 height 20
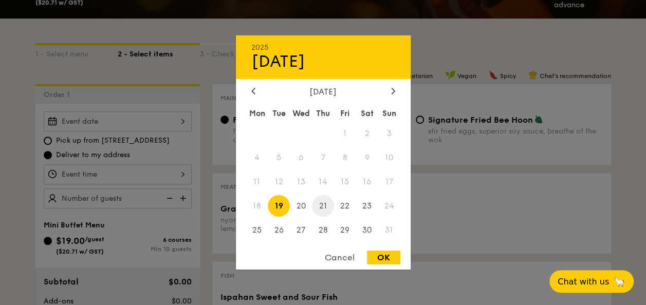
click at [323, 202] on span "21" at bounding box center [323, 206] width 22 height 22
click at [374, 260] on div "OK" at bounding box center [383, 258] width 33 height 14
type input "[DATE]"
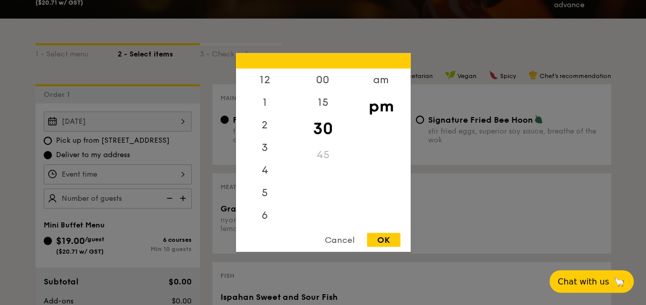
click at [84, 172] on div "12 1 2 3 4 5 6 7 8 9 10 11 00 15 30 45 am pm Cancel OK" at bounding box center [118, 174] width 148 height 20
click at [265, 172] on div "6" at bounding box center [265, 174] width 58 height 30
click at [385, 231] on div "12 1 2 3 4 5 6 7 8 9 10 11 00 15 30 45 am pm Cancel OK" at bounding box center [323, 152] width 175 height 199
click at [382, 232] on div "12 1 2 3 4 5 6 7 8 9 10 11 00 15 30 45 am pm Cancel OK" at bounding box center [323, 152] width 175 height 199
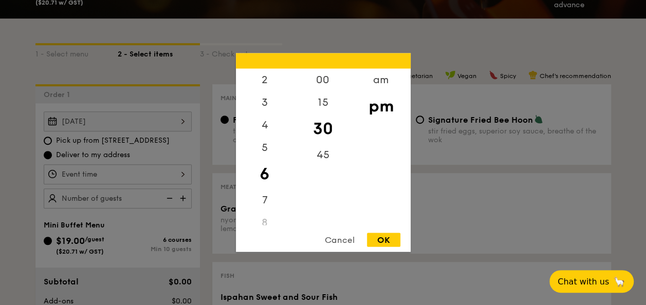
click at [379, 236] on div "OK" at bounding box center [383, 240] width 33 height 14
type input "6:30PM"
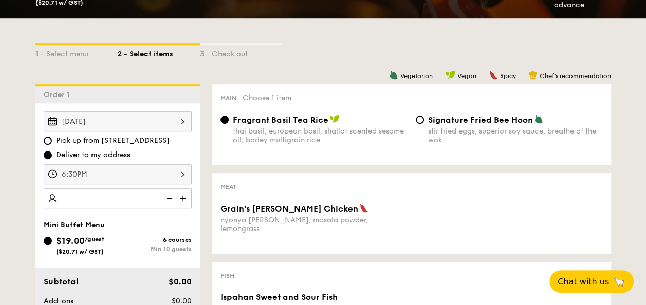
click at [186, 193] on img at bounding box center [183, 199] width 15 height 20
type input "10 guests"
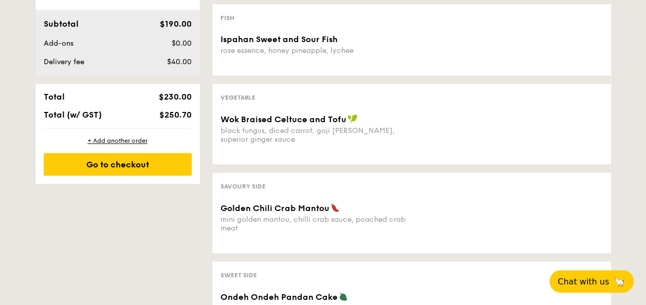
scroll to position [463, 0]
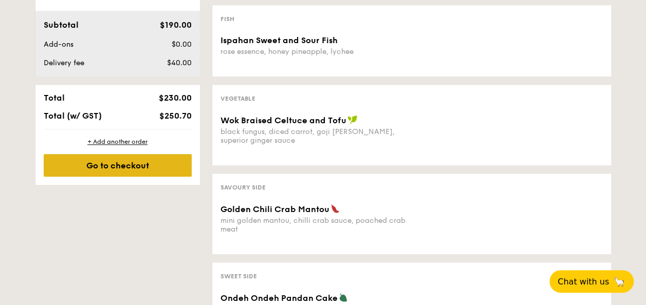
click at [130, 159] on div "Go to checkout" at bounding box center [118, 165] width 148 height 23
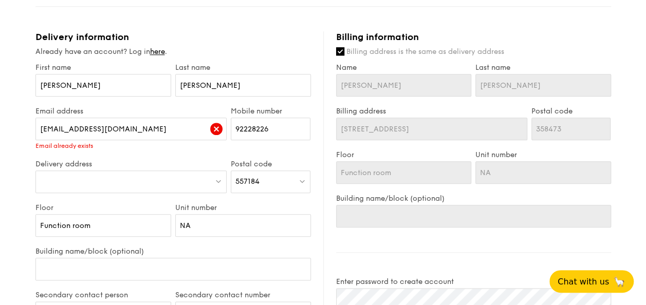
scroll to position [463, 0]
click at [218, 130] on img at bounding box center [216, 128] width 12 height 12
drag, startPoint x: 178, startPoint y: 126, endPoint x: 266, endPoint y: 113, distance: 88.9
click at [178, 126] on input "[EMAIL_ADDRESS][DOMAIN_NAME]" at bounding box center [131, 128] width 192 height 23
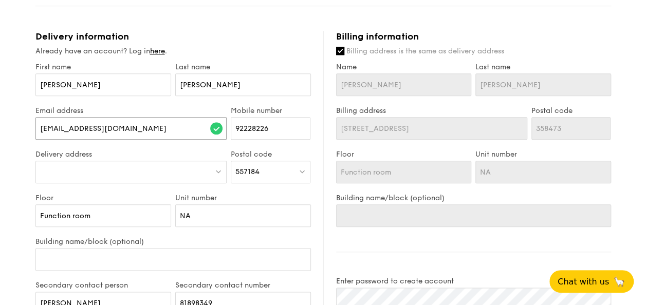
type input "[EMAIL_ADDRESS][DOMAIN_NAME]"
click at [176, 161] on div at bounding box center [131, 172] width 192 height 23
click at [246, 51] on div "Already have an account? Log in here ." at bounding box center [172, 51] width 275 height 10
click at [141, 169] on div at bounding box center [131, 172] width 192 height 23
click at [141, 167] on input "search" at bounding box center [131, 172] width 191 height 23
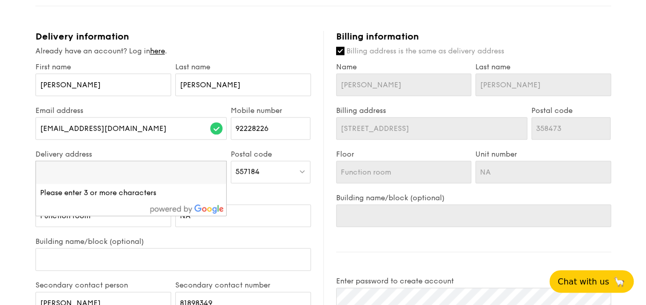
click at [153, 148] on div "[EMAIL_ADDRESS][DOMAIN_NAME]" at bounding box center [131, 133] width 192 height 33
click at [143, 167] on div at bounding box center [131, 172] width 192 height 23
type input "`"
type input "[STREET_ADDRESS]"
click at [265, 170] on div "557184" at bounding box center [271, 172] width 80 height 23
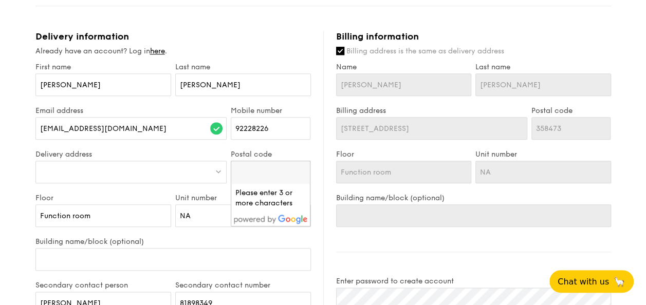
click at [216, 171] on img at bounding box center [218, 172] width 7 height 8
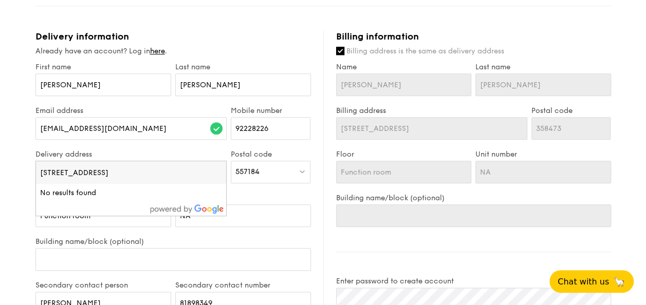
click at [192, 170] on input "[STREET_ADDRESS]" at bounding box center [131, 172] width 191 height 23
click at [247, 232] on div "Unit number NA" at bounding box center [243, 216] width 140 height 44
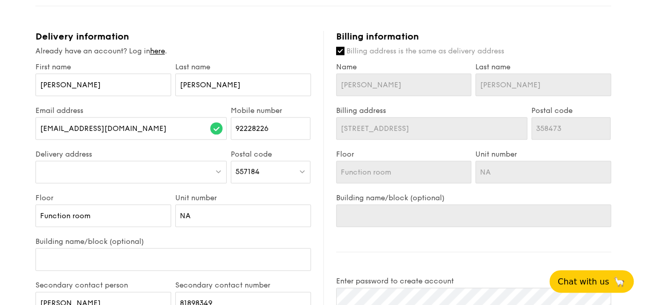
click at [194, 169] on div at bounding box center [131, 172] width 192 height 23
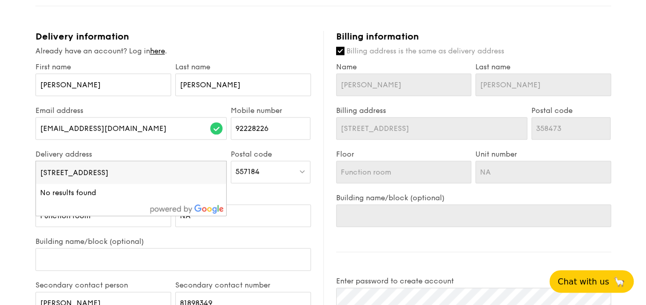
click at [130, 170] on input "[STREET_ADDRESS]" at bounding box center [131, 172] width 191 height 23
click at [140, 170] on input "[STREET_ADDRESS]" at bounding box center [131, 172] width 191 height 23
click at [267, 172] on div "557184" at bounding box center [271, 172] width 80 height 23
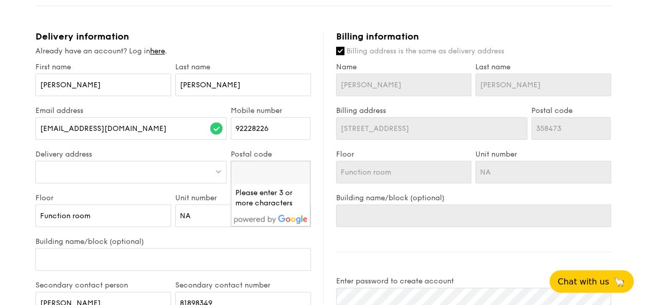
click at [267, 172] on input "search" at bounding box center [270, 172] width 79 height 23
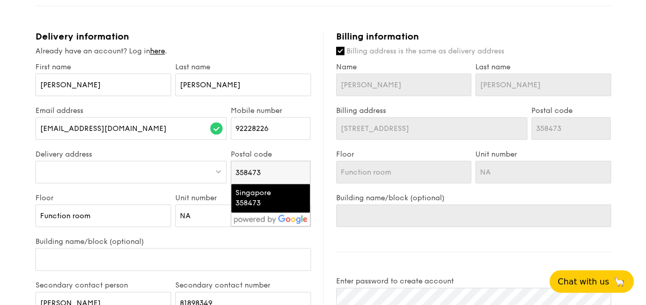
type input "358473"
click at [270, 192] on div "Singapore 358473" at bounding box center [261, 198] width 53 height 21
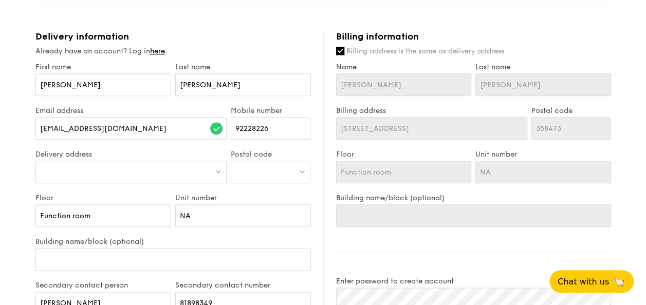
type input "Singapore 358473"
click at [171, 166] on div at bounding box center [131, 172] width 192 height 23
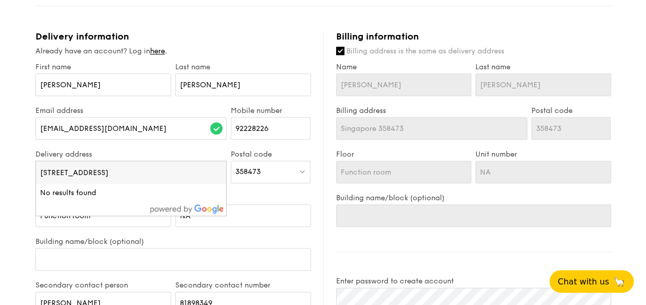
click at [167, 170] on input "[STREET_ADDRESS]" at bounding box center [131, 172] width 191 height 23
click at [172, 171] on input "[STREET_ADDRESS]" at bounding box center [131, 172] width 191 height 23
click at [294, 222] on input "NA" at bounding box center [243, 216] width 136 height 23
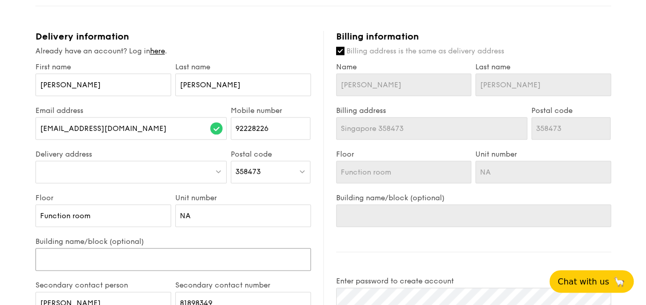
click at [231, 248] on input "Building name/block (optional)" at bounding box center [172, 259] width 275 height 23
click at [230, 235] on div "Unit number NA" at bounding box center [243, 216] width 140 height 44
drag, startPoint x: 125, startPoint y: 79, endPoint x: -2, endPoint y: 65, distance: 128.2
click at [0, 65] on html "1 - Select menu 2 - Select items 3 - Check out Mini Buffet Menu $19 /guest ($20…" at bounding box center [323, 76] width 646 height 1079
type input "J"
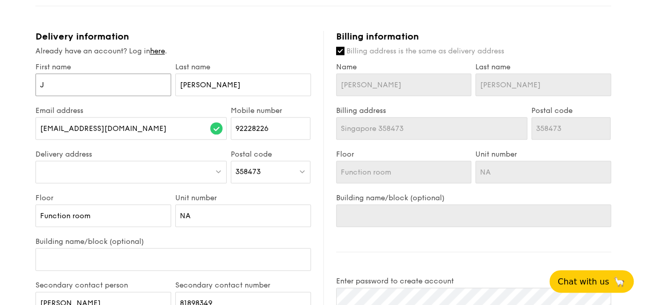
type input "J"
type input "Jo"
type input "[PERSON_NAME]"
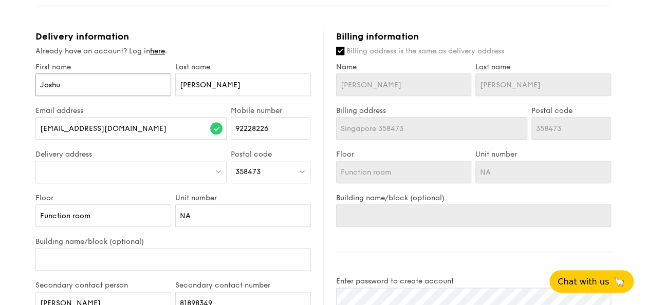
type input "[PERSON_NAME]"
drag, startPoint x: 253, startPoint y: 84, endPoint x: 96, endPoint y: 63, distance: 158.6
click at [96, 63] on div "First name [PERSON_NAME] Last name [PERSON_NAME]" at bounding box center [173, 85] width 280 height 44
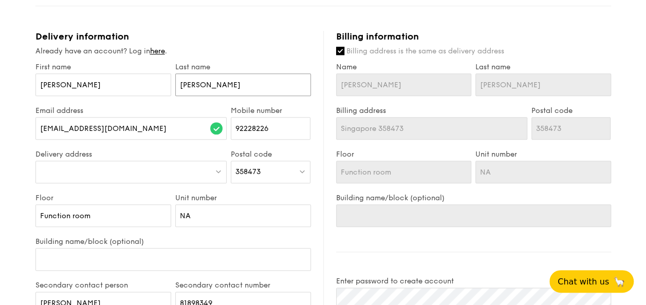
type input "O"
type input "On"
type input "Ong"
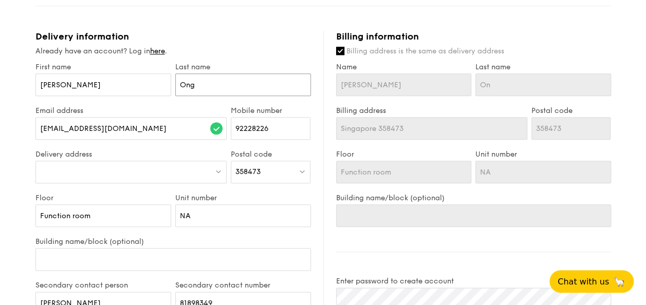
type input "Ong"
click at [319, 45] on div "Delivery information Already have an account? Log in here . First name [PERSON_…" at bounding box center [179, 249] width 288 height 436
click at [72, 165] on div at bounding box center [131, 172] width 192 height 23
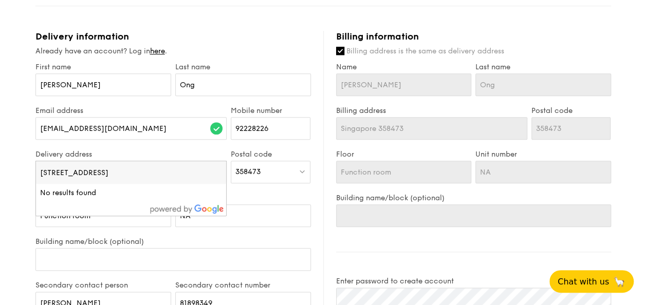
click at [56, 169] on input "[STREET_ADDRESS]" at bounding box center [131, 172] width 191 height 23
click at [56, 168] on input "[STREET_ADDRESS]" at bounding box center [131, 172] width 191 height 23
click at [57, 168] on input "[STREET_ADDRESS]" at bounding box center [131, 172] width 191 height 23
click at [108, 169] on input "search" at bounding box center [131, 172] width 191 height 23
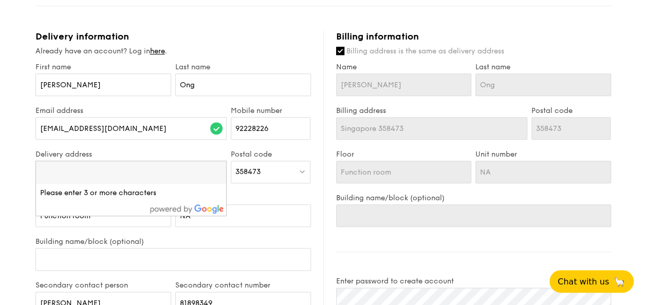
type input "[STREET_ADDRESS]"
click at [94, 189] on li "No results found" at bounding box center [131, 193] width 191 height 19
click at [90, 191] on li "No results found" at bounding box center [131, 193] width 191 height 19
click at [18, 196] on div "1 - Select menu 2 - Select items 3 - Check out Mini Buffet Menu $19 /guest ($20…" at bounding box center [323, 56] width 646 height 1038
click at [116, 170] on div at bounding box center [131, 172] width 192 height 23
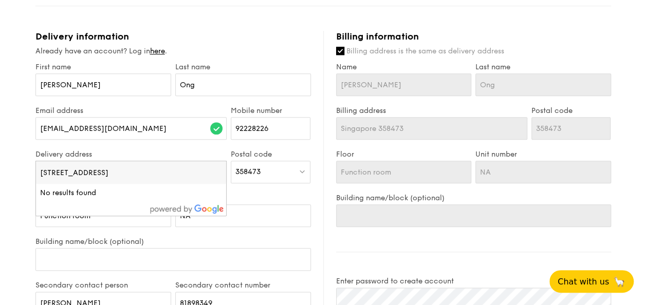
click at [216, 172] on input "[STREET_ADDRESS]" at bounding box center [131, 172] width 191 height 23
click at [196, 168] on input "search" at bounding box center [131, 172] width 191 height 23
type input "[STREET_ADDRESS]"
drag, startPoint x: 49, startPoint y: 171, endPoint x: 3, endPoint y: 165, distance: 47.1
click at [3, 165] on div "1 - Select menu 2 - Select items 3 - Check out Mini Buffet Menu $19 /guest ($20…" at bounding box center [323, 56] width 646 height 1038
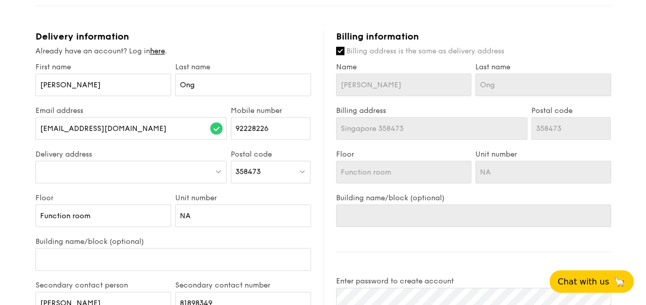
click at [65, 176] on div at bounding box center [131, 172] width 192 height 23
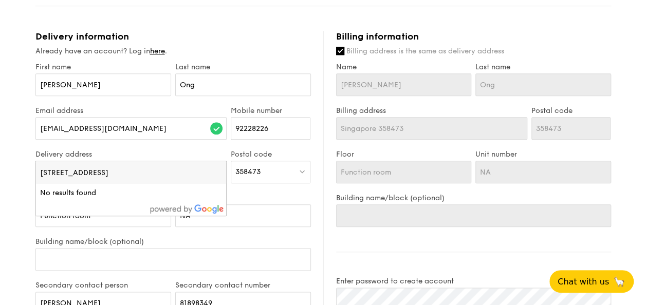
type input "[STREET_ADDRESS]"
click at [140, 189] on li "No results found" at bounding box center [131, 193] width 191 height 19
drag, startPoint x: 144, startPoint y: 196, endPoint x: 159, endPoint y: 199, distance: 15.6
click at [145, 197] on li "No results found" at bounding box center [131, 193] width 191 height 19
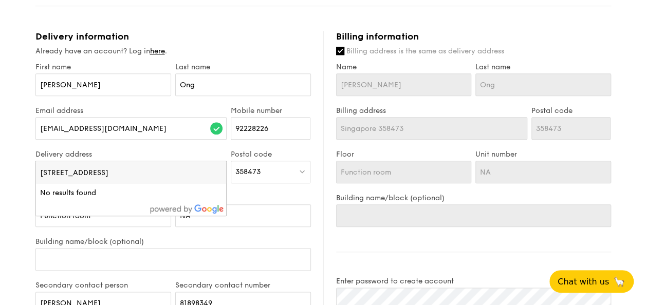
click at [233, 177] on div "358473" at bounding box center [271, 172] width 80 height 23
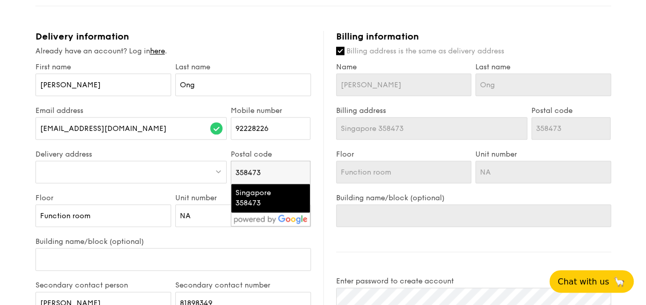
click at [199, 174] on div at bounding box center [131, 172] width 192 height 23
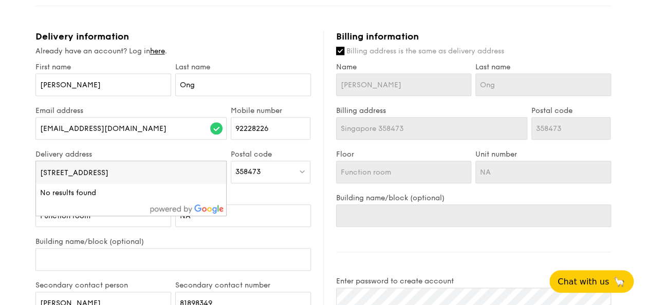
drag, startPoint x: 198, startPoint y: 173, endPoint x: 0, endPoint y: 161, distance: 198.2
click at [0, 167] on html "1 - Select menu 2 - Select items 3 - Check out Mini Buffet Menu $19 /guest ($20…" at bounding box center [323, 76] width 646 height 1079
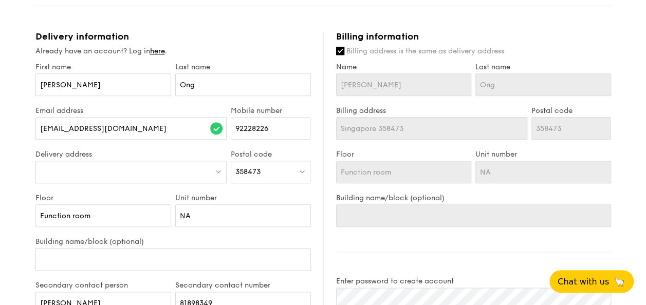
click at [64, 172] on div at bounding box center [131, 172] width 192 height 23
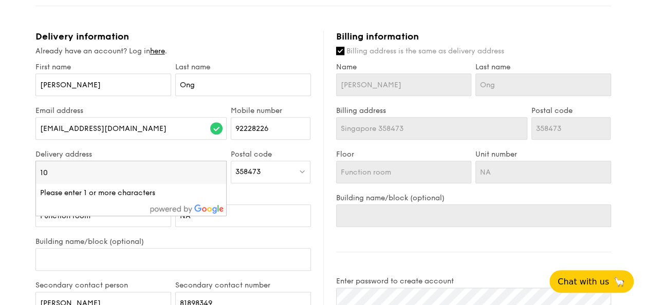
type input "1"
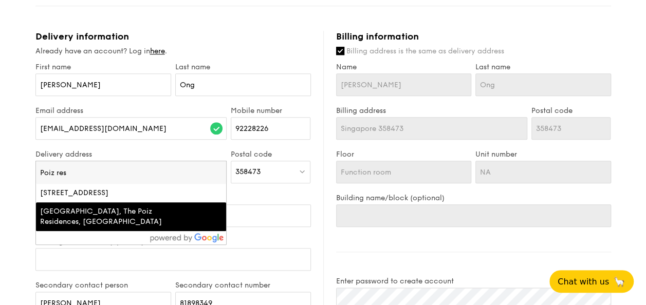
type input "Poiz res"
click at [101, 223] on div "[GEOGRAPHIC_DATA], The Poiz Residences, [GEOGRAPHIC_DATA]" at bounding box center [108, 217] width 137 height 21
type input "[STREET_ADDRESS]"
type input "358454"
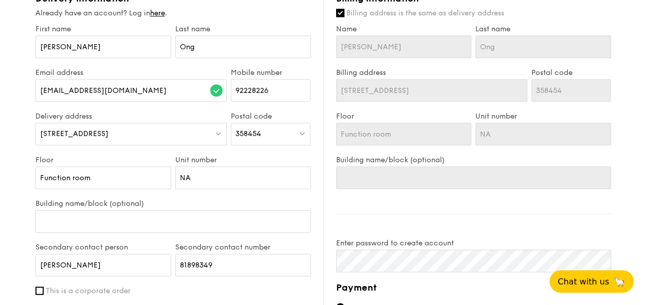
scroll to position [514, 0]
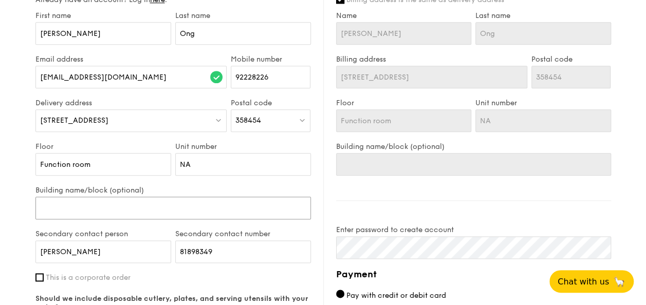
click at [98, 204] on input "Building name/block (optional)" at bounding box center [172, 208] width 275 height 23
type input "P"
type input "Po"
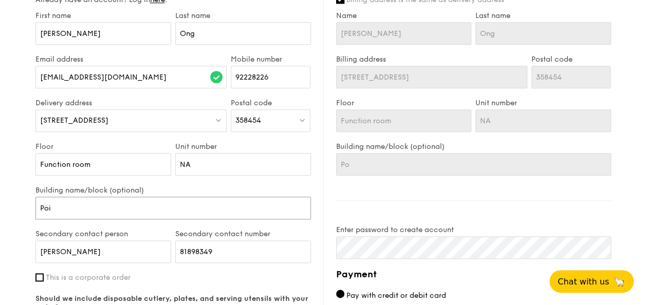
type input "Poiz"
type input "Poiz R"
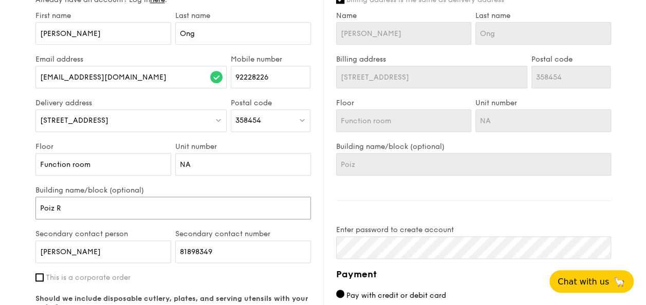
type input "Poiz R"
type input "Poiz Re"
type input "Poiz Res"
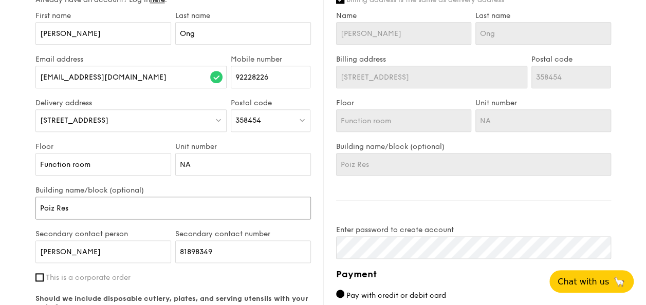
type input "Poiz Resi"
type input "Poiz Resid"
type input "Poiz Reside"
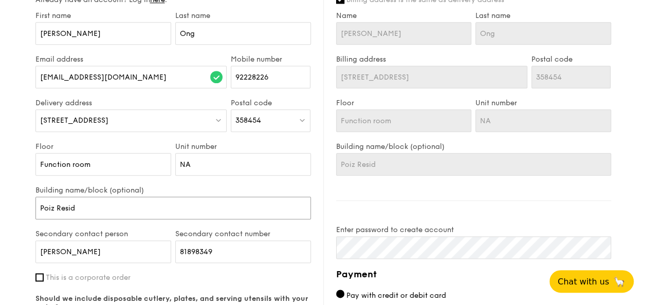
type input "Poiz Reside"
type input "Poiz Residen"
type input "Poiz Residence"
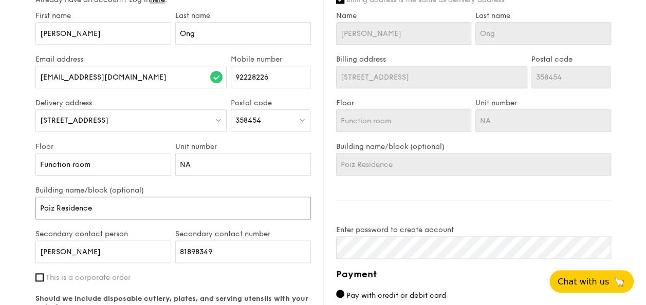
type input "Poiz Residences"
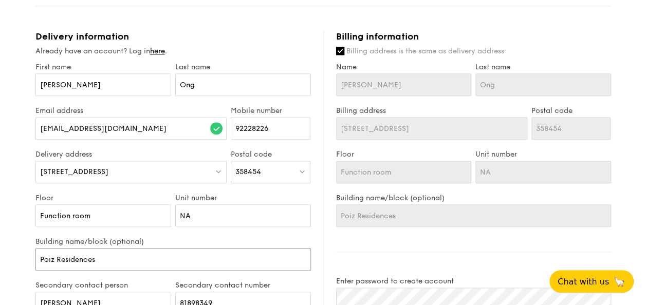
type input "Poiz Residences"
drag, startPoint x: 244, startPoint y: 122, endPoint x: 216, endPoint y: 119, distance: 27.9
click at [216, 119] on div "Email address [EMAIL_ADDRESS][DOMAIN_NAME] Mobile number 92228226" at bounding box center [173, 128] width 280 height 44
type input "97980817"
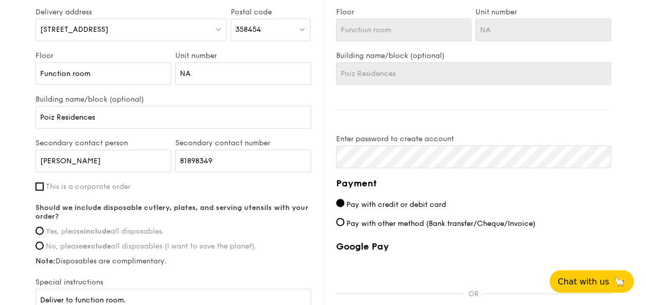
scroll to position [617, 0]
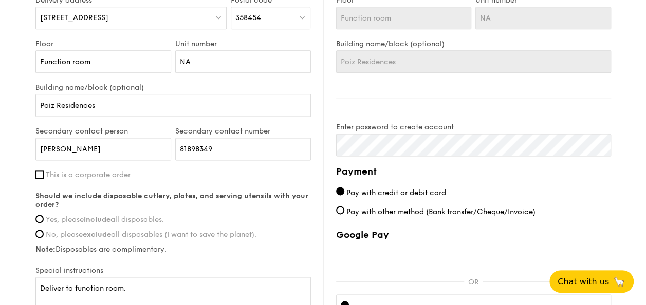
click at [59, 219] on span "Yes, please include all disposables." at bounding box center [105, 219] width 118 height 9
click at [44, 219] on input "Yes, please include all disposables." at bounding box center [39, 219] width 8 height 8
radio input "true"
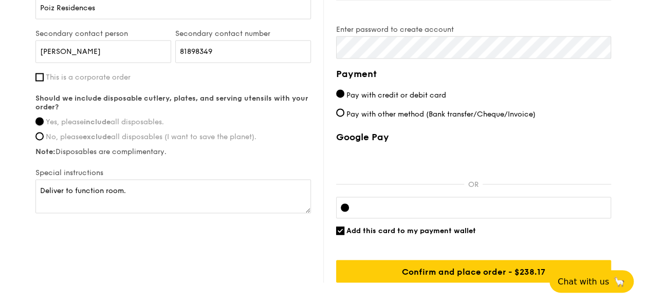
scroll to position [771, 0]
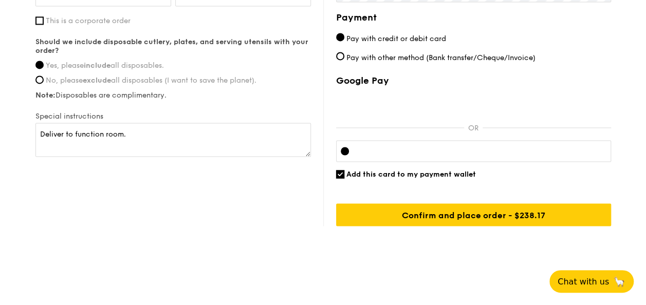
click at [342, 171] on input "Add this card to my payment wallet" at bounding box center [340, 174] width 8 height 8
checkbox input "false"
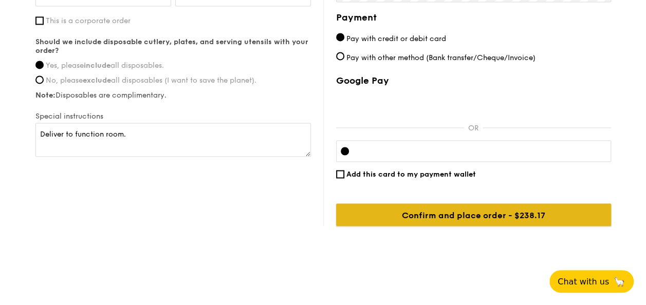
click at [426, 207] on input "Confirm and place order - $238.17" at bounding box center [473, 215] width 275 height 23
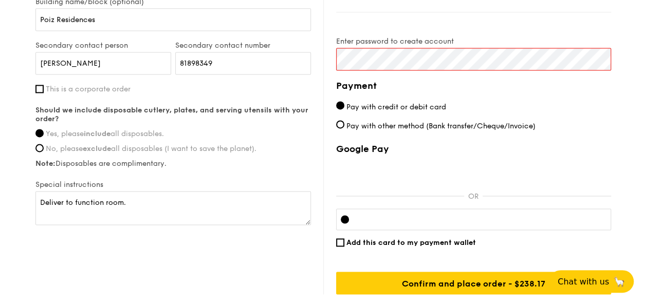
scroll to position [647, 0]
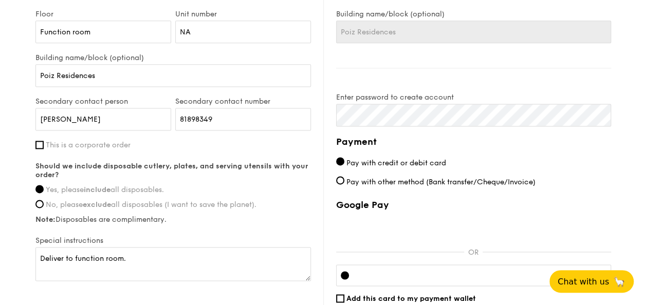
click at [586, 84] on div "Billing information Billing address is the same as delivery address Name [PERSO…" at bounding box center [467, 99] width 288 height 504
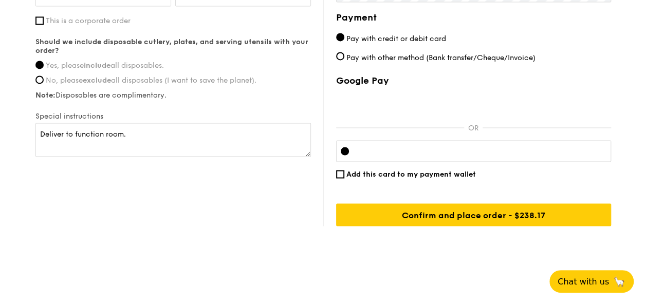
scroll to position [772, 0]
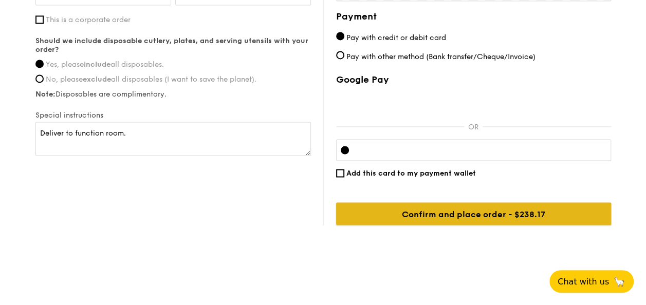
click at [452, 208] on input "Confirm and place order - $238.17" at bounding box center [473, 213] width 275 height 23
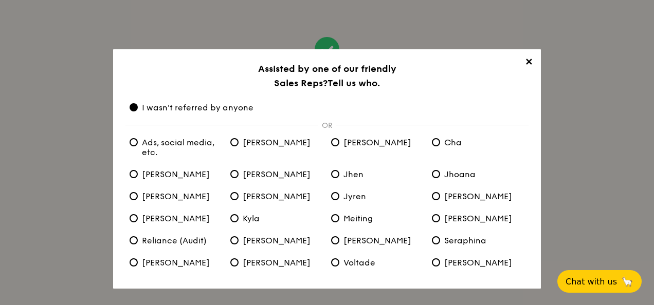
click at [529, 57] on span "✕" at bounding box center [528, 64] width 14 height 14
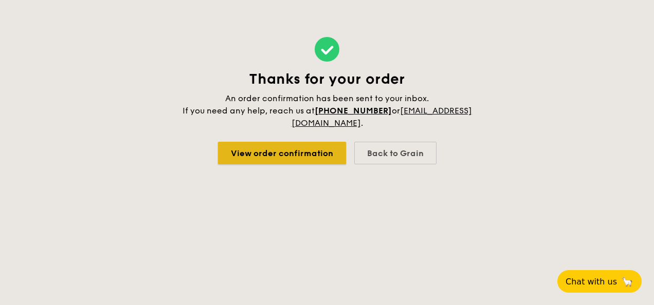
click at [300, 151] on link "View order confirmation" at bounding box center [282, 153] width 128 height 23
